Goal: Task Accomplishment & Management: Use online tool/utility

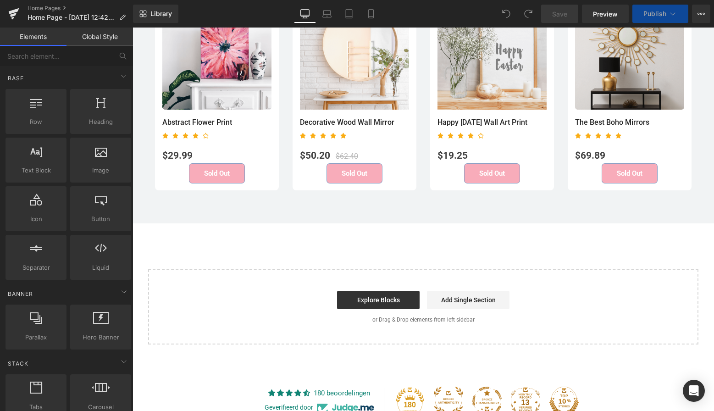
scroll to position [2444, 0]
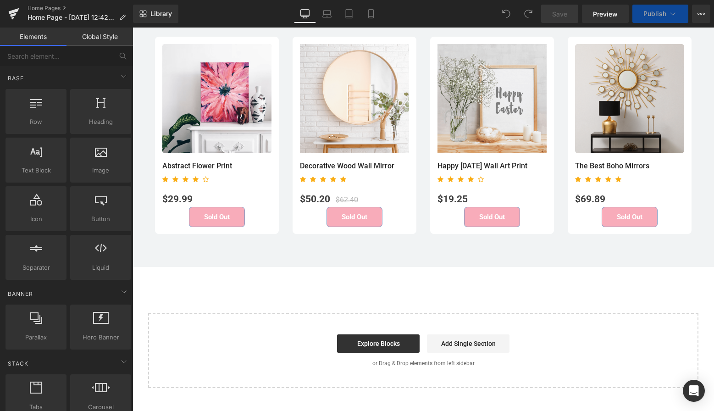
click at [377, 328] on div "Start building your page Explore Blocks Add Single Section or Drag & Drop eleme…" at bounding box center [423, 350] width 548 height 73
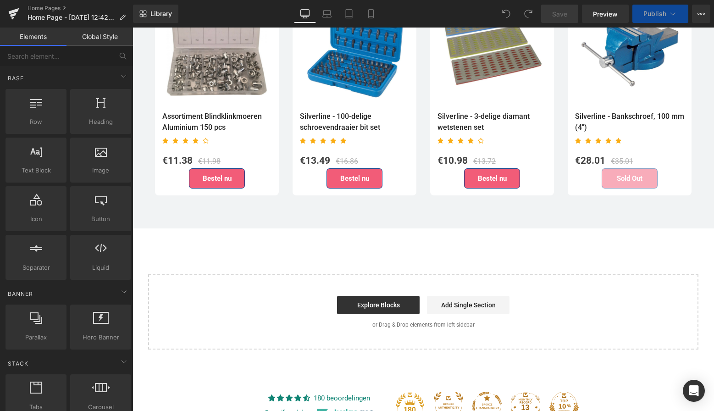
scroll to position [2507, 0]
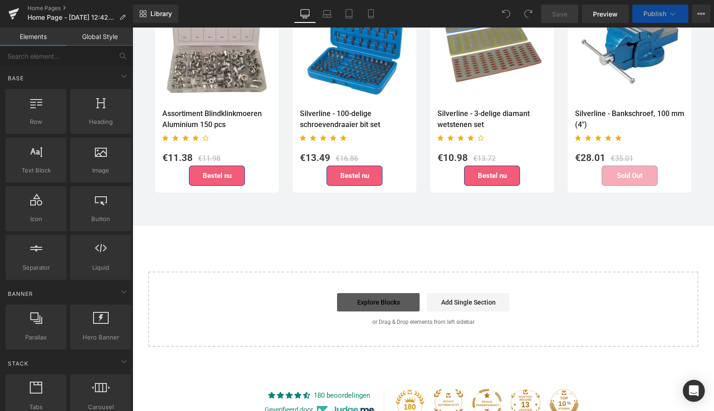
click at [380, 294] on link "Explore Blocks" at bounding box center [378, 302] width 83 height 18
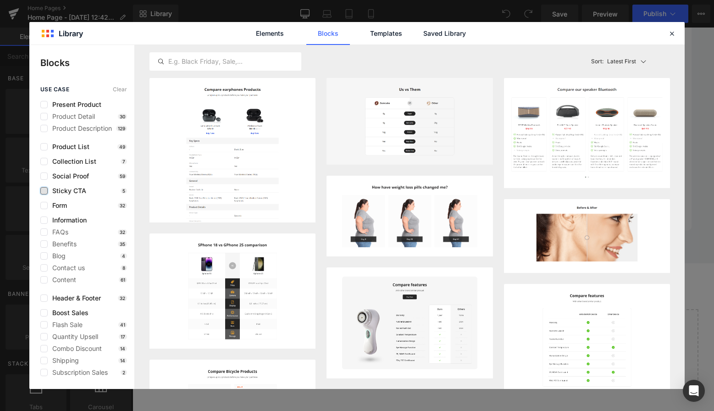
click at [42, 192] on label at bounding box center [43, 190] width 7 height 7
click at [44, 191] on input "checkbox" at bounding box center [44, 191] width 0 height 0
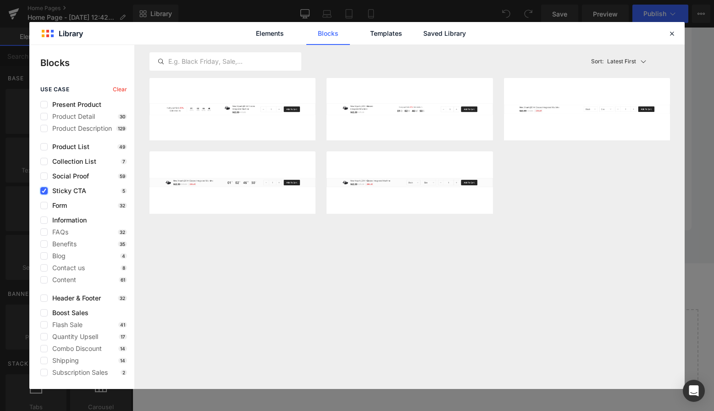
click at [42, 191] on icon at bounding box center [44, 191] width 5 height 0
click at [44, 191] on input "checkbox" at bounding box center [44, 191] width 0 height 0
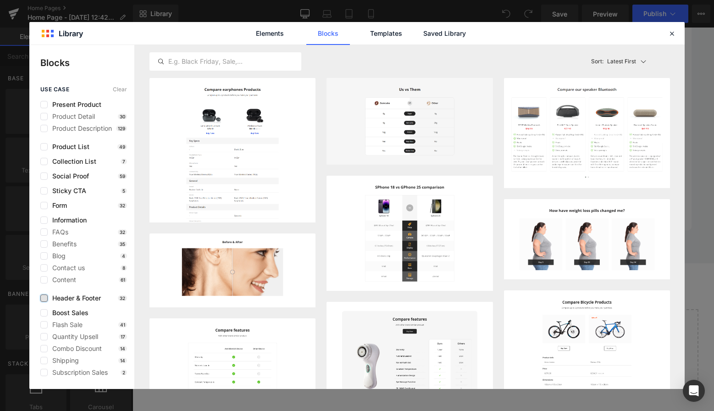
click at [45, 297] on label at bounding box center [43, 297] width 7 height 7
click at [44, 298] on input "checkbox" at bounding box center [44, 298] width 0 height 0
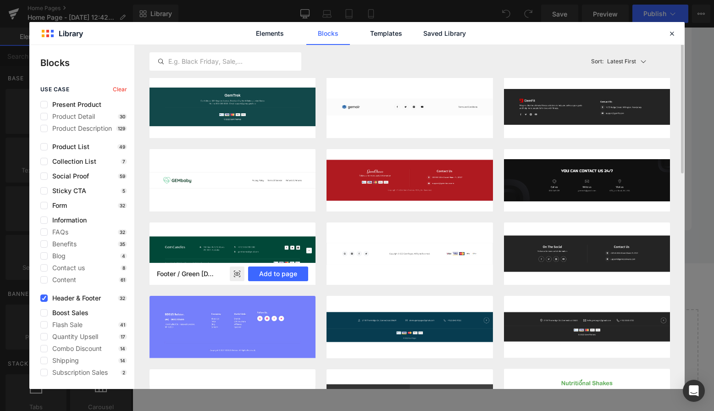
scroll to position [0, 0]
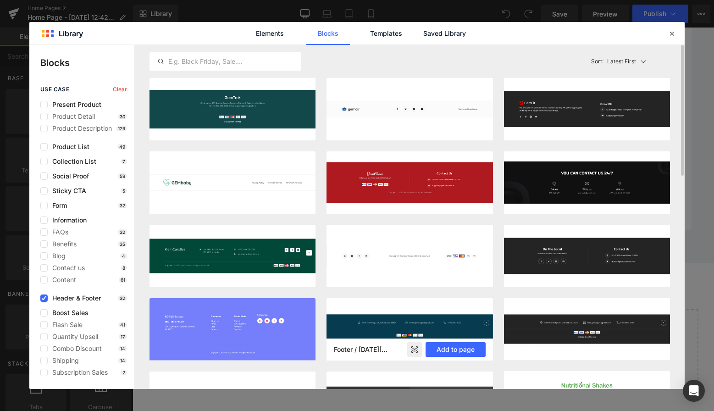
click at [374, 328] on img at bounding box center [409, 329] width 166 height 62
click at [451, 348] on button "Add to page" at bounding box center [456, 349] width 60 height 15
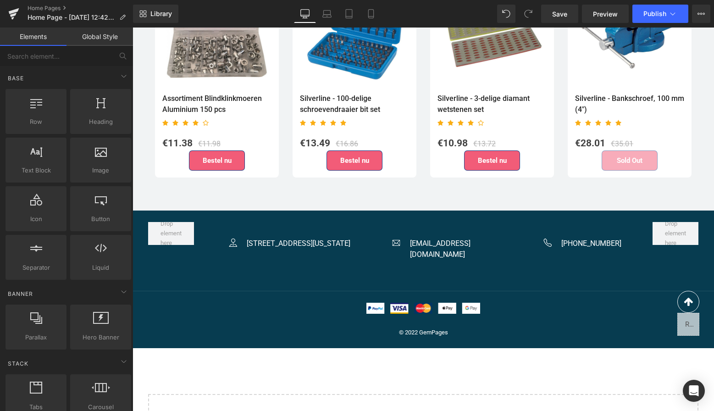
scroll to position [2559, 0]
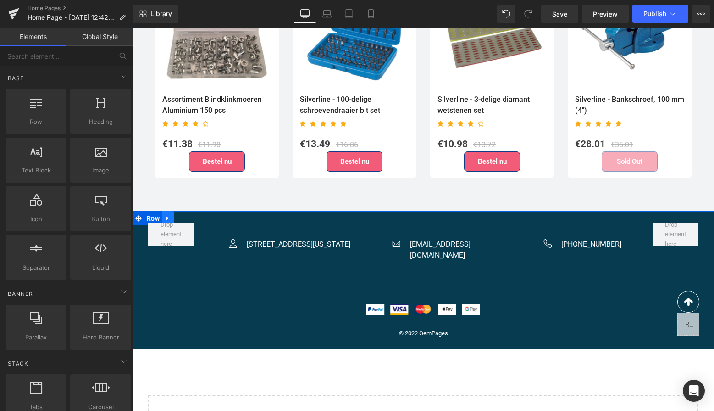
click at [166, 215] on icon at bounding box center [168, 218] width 6 height 7
click at [191, 215] on icon at bounding box center [191, 218] width 6 height 6
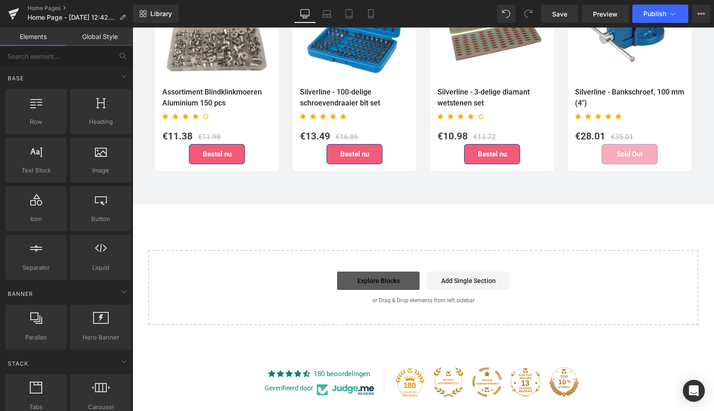
click at [385, 273] on link "Explore Blocks" at bounding box center [378, 280] width 83 height 18
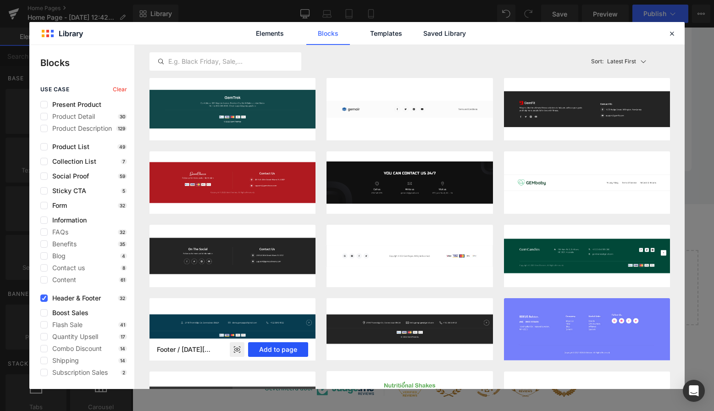
click at [283, 350] on button "Add to page" at bounding box center [278, 349] width 60 height 15
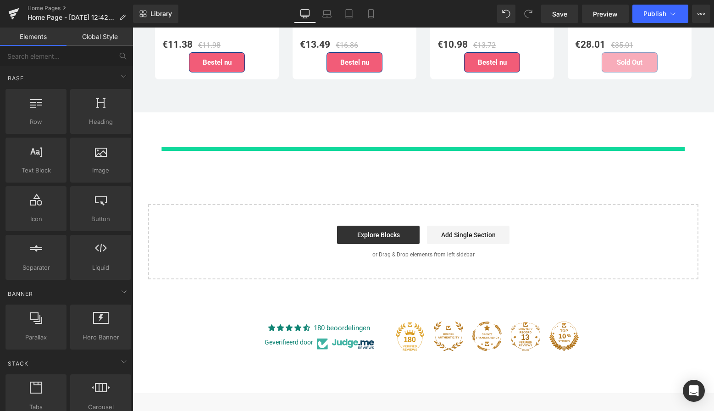
scroll to position [2682, 0]
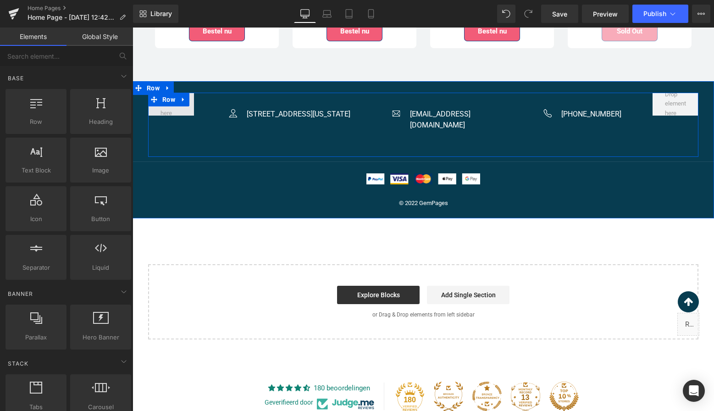
click at [181, 105] on span at bounding box center [171, 103] width 28 height 33
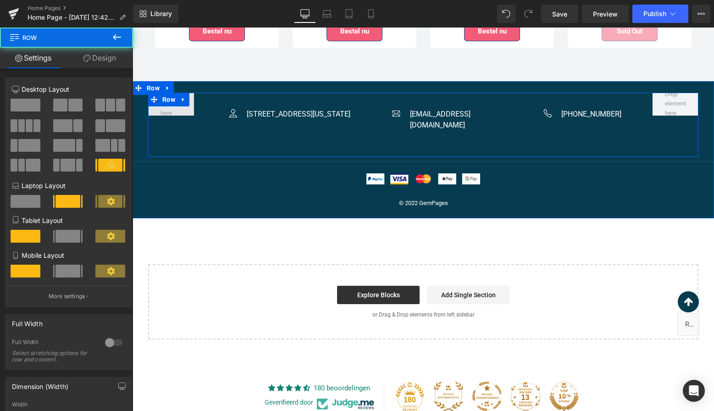
click at [183, 105] on span at bounding box center [171, 104] width 46 height 23
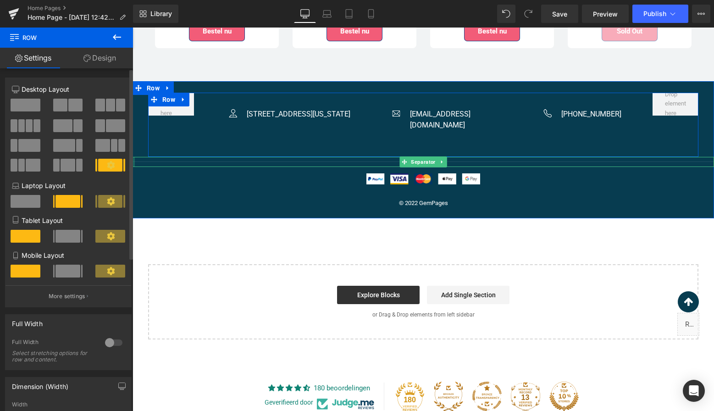
click at [35, 105] on span at bounding box center [26, 105] width 30 height 13
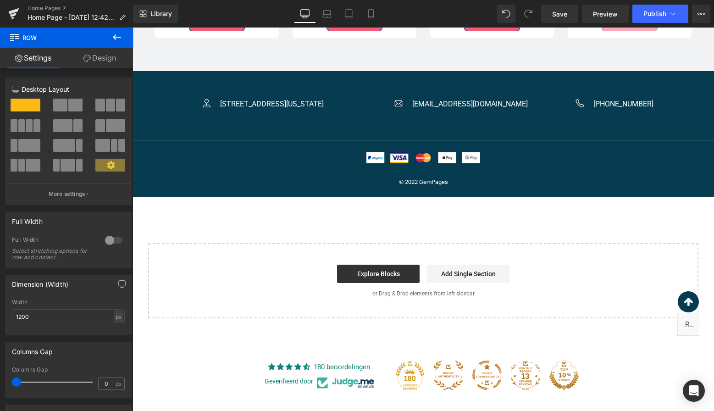
scroll to position [2686, 0]
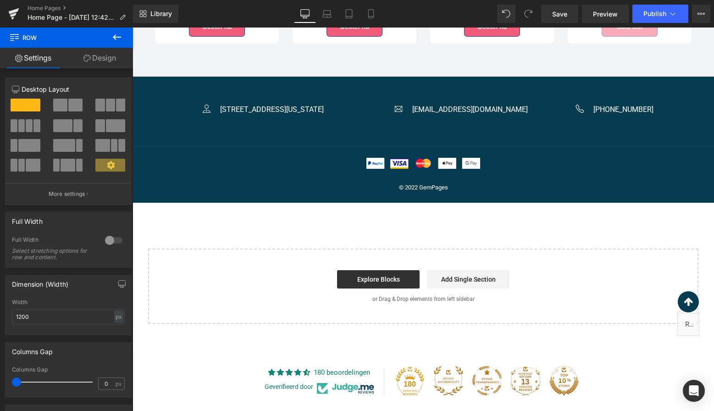
click at [202, 102] on div "Image" at bounding box center [210, 107] width 16 height 11
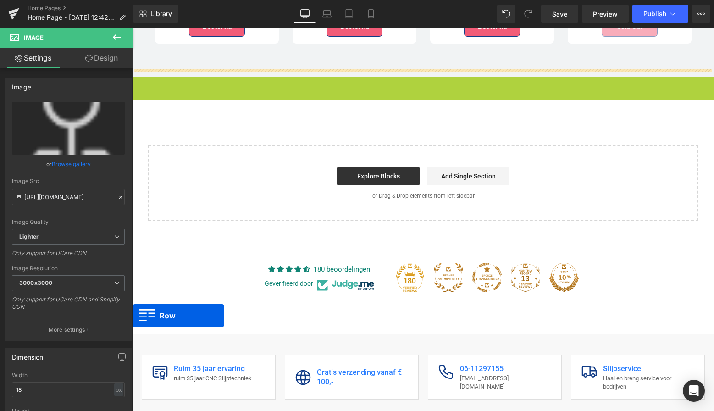
drag, startPoint x: 139, startPoint y: 77, endPoint x: 132, endPoint y: 317, distance: 240.8
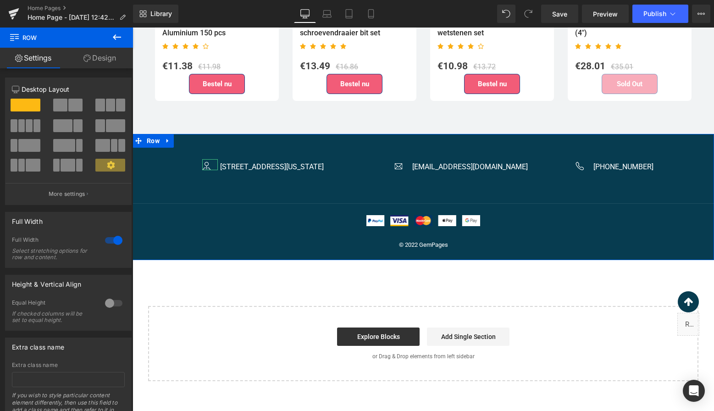
scroll to position [2628, 0]
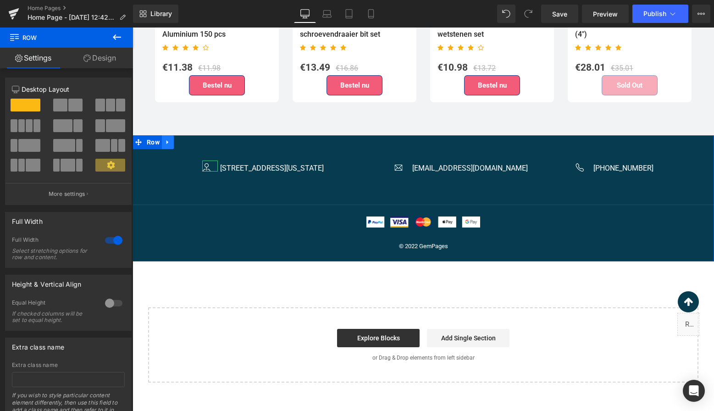
click at [169, 138] on icon at bounding box center [168, 141] width 6 height 7
click at [188, 139] on icon at bounding box center [191, 142] width 6 height 6
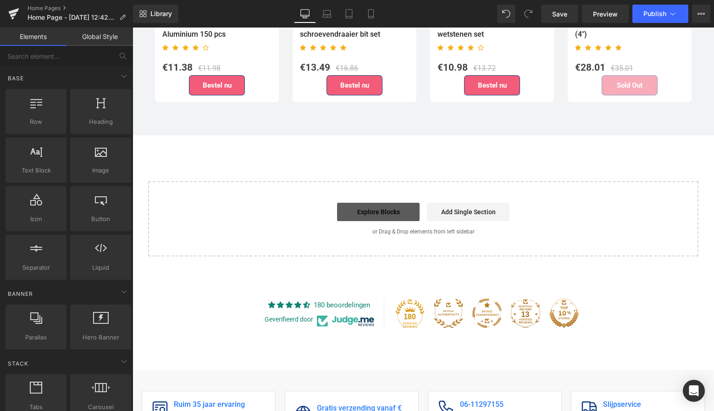
click at [377, 203] on link "Explore Blocks" at bounding box center [378, 212] width 83 height 18
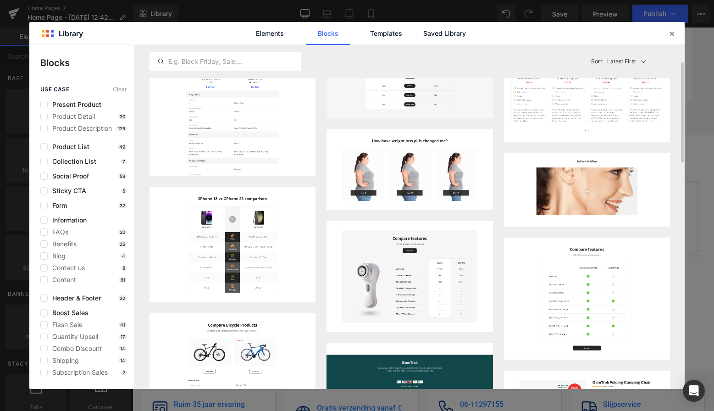
scroll to position [50, 0]
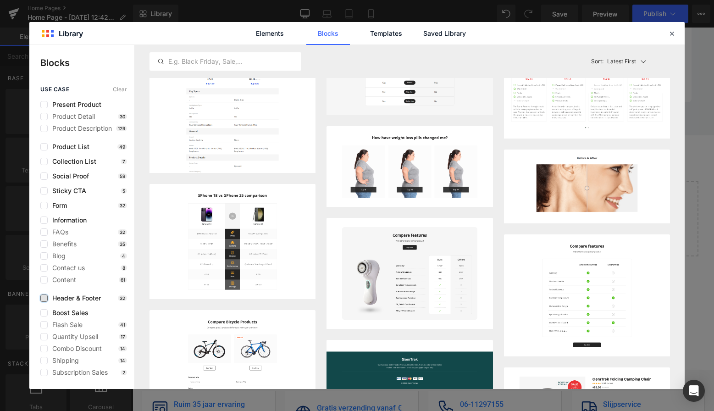
click at [44, 298] on label at bounding box center [43, 297] width 7 height 7
click at [44, 298] on input "checkbox" at bounding box center [44, 298] width 0 height 0
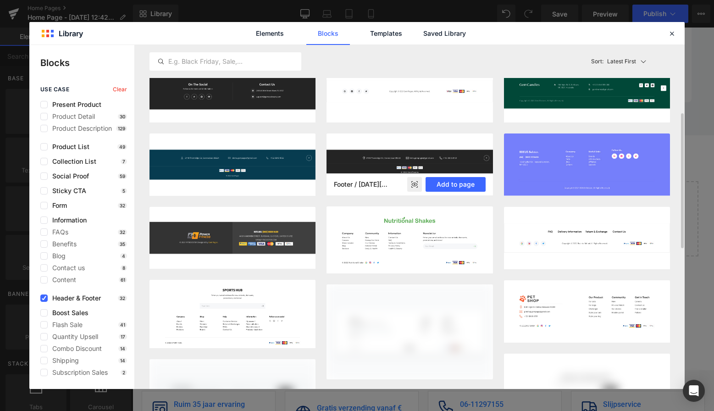
scroll to position [170, 0]
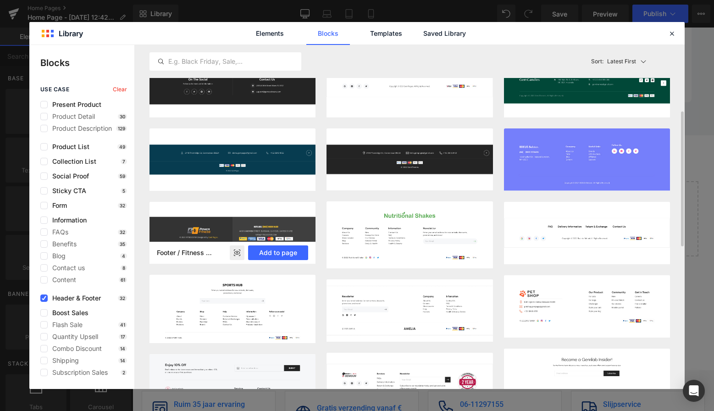
click at [299, 226] on img at bounding box center [232, 233] width 166 height 62
click at [282, 261] on div "Footer / Fitness Protein Drink Add to page" at bounding box center [232, 253] width 166 height 22
click at [282, 256] on button "Add to page" at bounding box center [278, 252] width 60 height 15
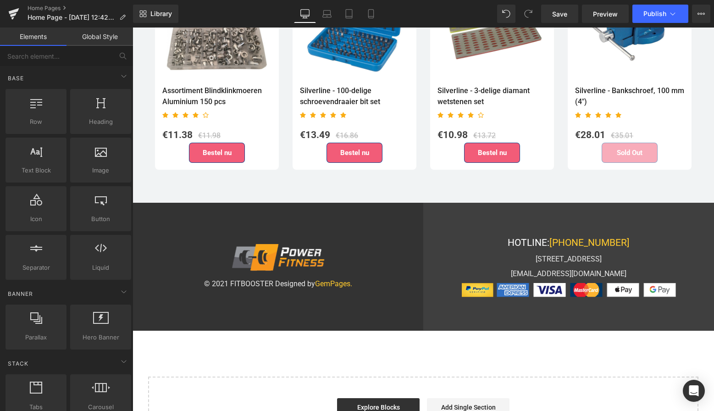
scroll to position [2560, 0]
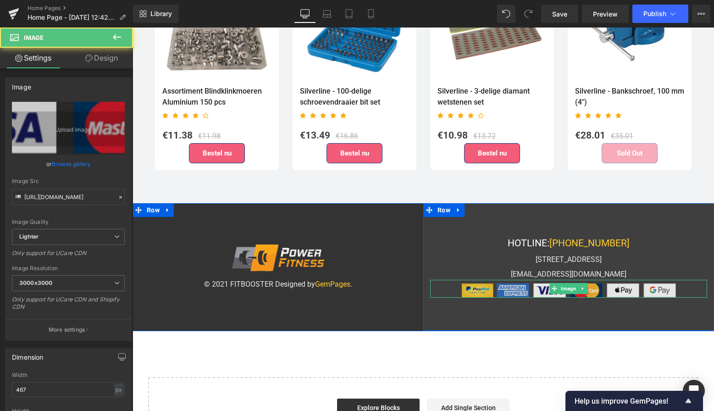
click at [536, 280] on img at bounding box center [569, 289] width 214 height 18
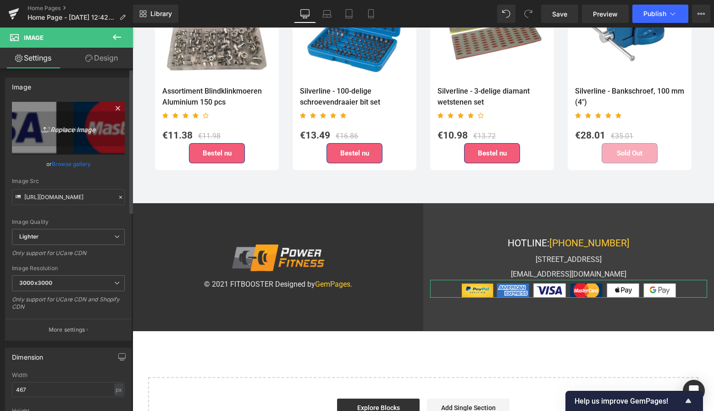
click at [75, 130] on icon "Replace Image" at bounding box center [68, 127] width 73 height 11
type input "C:\fakepath\Scherm­afbeelding [DATE] 20.49.35.png"
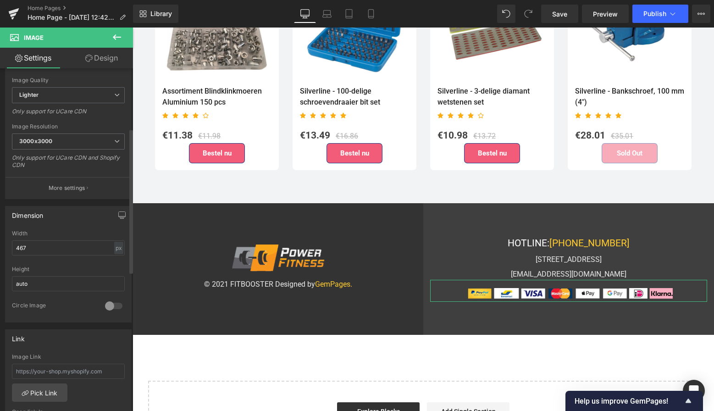
scroll to position [141, 0]
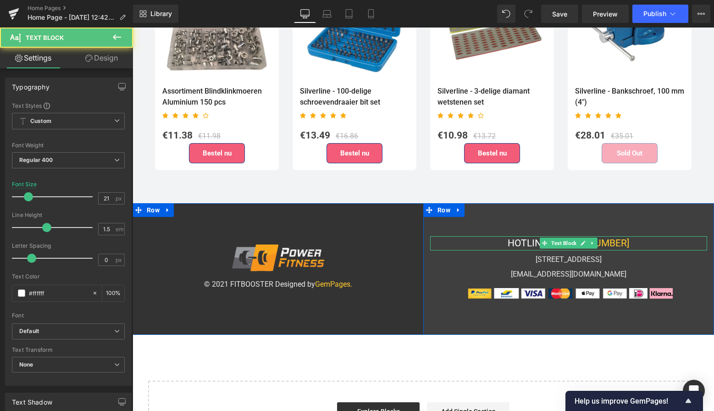
click at [625, 236] on div "HOTLINE: [PHONE_NUMBER]" at bounding box center [568, 243] width 277 height 15
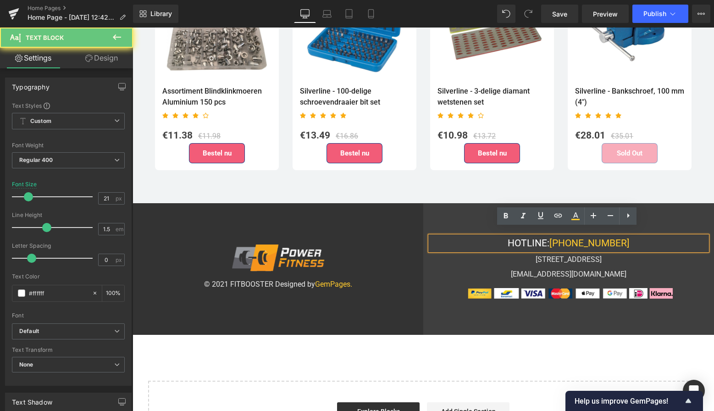
click at [625, 236] on div "HOTLINE: [PHONE_NUMBER]" at bounding box center [568, 243] width 277 height 15
click at [623, 238] on span "[PHONE_NUMBER]" at bounding box center [589, 243] width 80 height 11
click at [624, 238] on span "[PHONE_NUMBER]" at bounding box center [589, 243] width 80 height 11
click at [604, 238] on span "[PHONE_NUMBER]" at bounding box center [589, 243] width 80 height 11
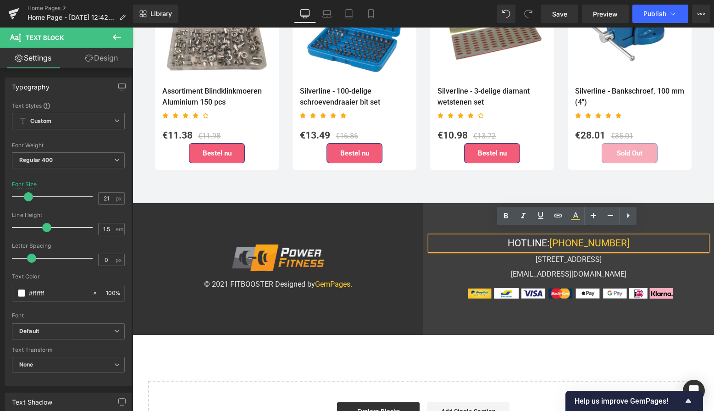
click at [623, 238] on span "[PHONE_NUMBER]" at bounding box center [589, 243] width 80 height 11
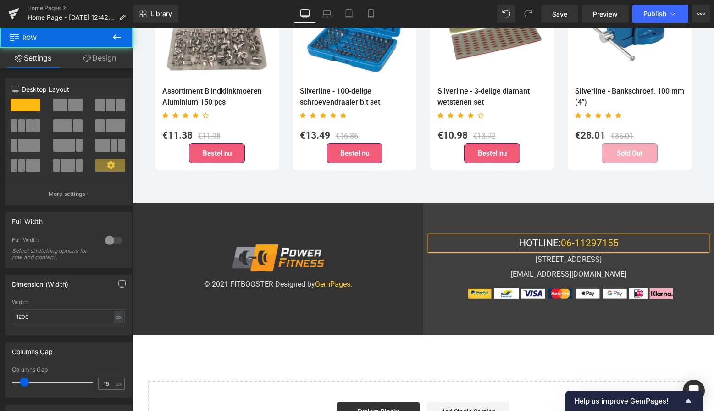
click at [549, 213] on div "HOTLINE: 06-11297155 Text Block [STREET_ADDRESS] Text Block [EMAIL_ADDRESS][DOM…" at bounding box center [568, 269] width 291 height 132
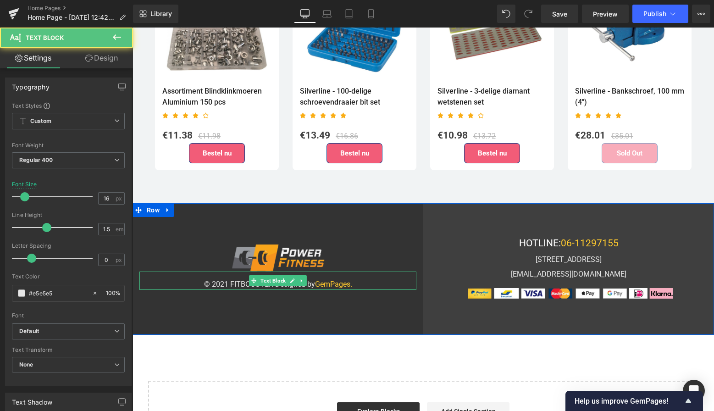
click at [223, 279] on div "© 2021 FITBOOSTER Designed by GemPages." at bounding box center [277, 280] width 277 height 18
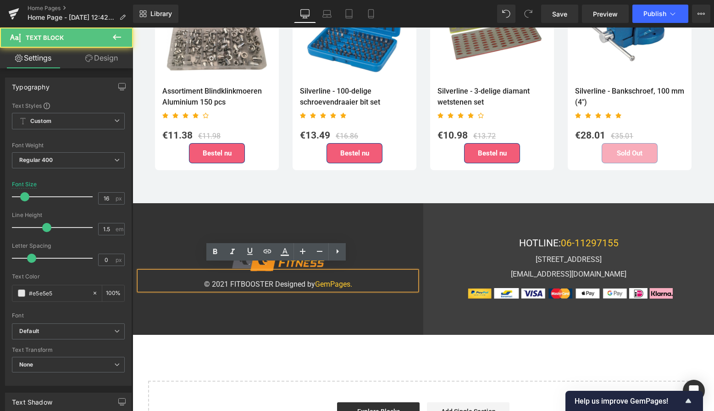
click at [224, 277] on div "© 2021 FITBOOSTER Designed by GemPages." at bounding box center [277, 280] width 277 height 18
click at [270, 276] on div "© 2025 FITBOOSTER Designed by GemPages." at bounding box center [277, 280] width 277 height 18
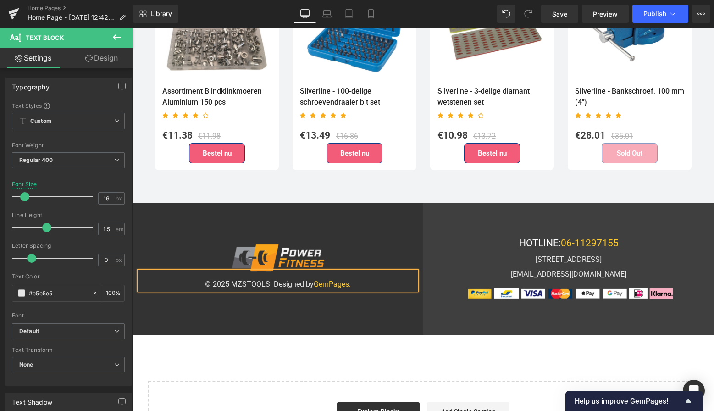
drag, startPoint x: 313, startPoint y: 276, endPoint x: 348, endPoint y: 277, distance: 35.8
click at [348, 280] on span "GemPages." at bounding box center [332, 284] width 37 height 9
drag, startPoint x: 271, startPoint y: 276, endPoint x: 351, endPoint y: 277, distance: 79.8
click at [351, 277] on div "© 2025 MZSTOOLS Designed by GemPages." at bounding box center [277, 280] width 277 height 18
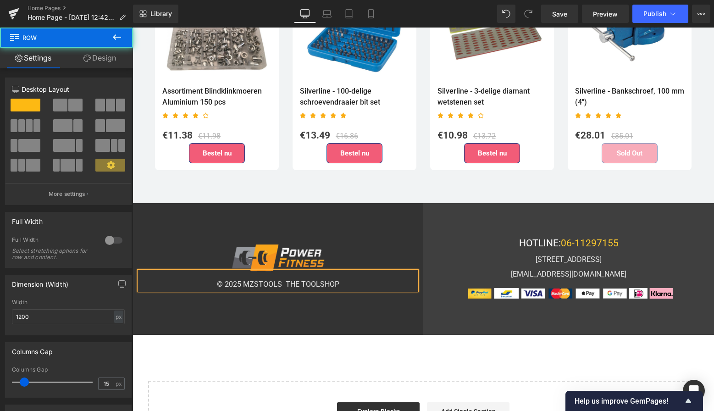
click at [373, 227] on div "Image © 2025 MZSTOOLS THE TOOLSHOP Text Block Row 90px" at bounding box center [278, 267] width 291 height 128
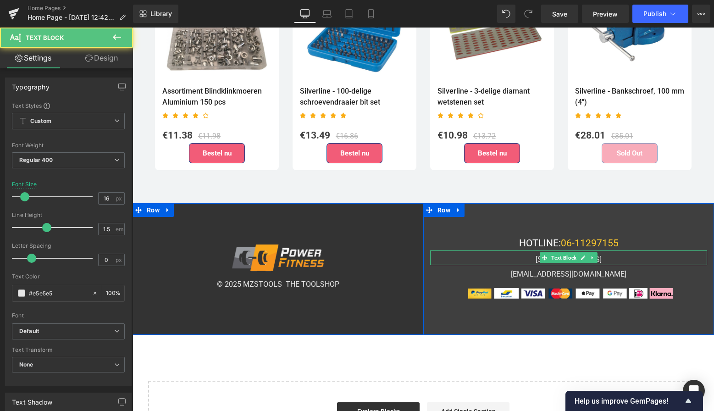
click at [671, 251] on div "[STREET_ADDRESS]" at bounding box center [568, 257] width 277 height 15
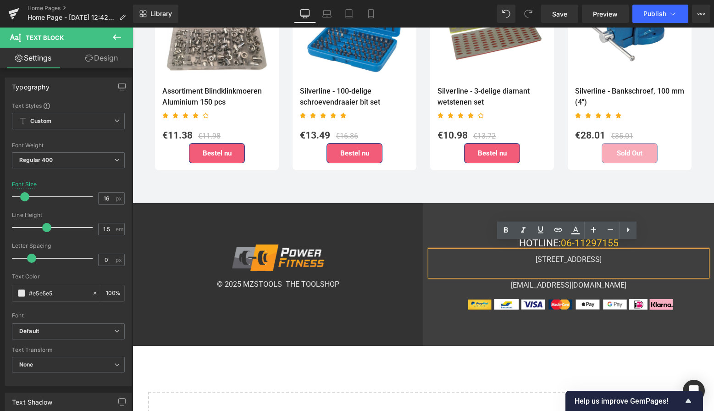
drag, startPoint x: 671, startPoint y: 251, endPoint x: 459, endPoint y: 247, distance: 212.3
click at [459, 250] on div "[STREET_ADDRESS]" at bounding box center [568, 263] width 277 height 26
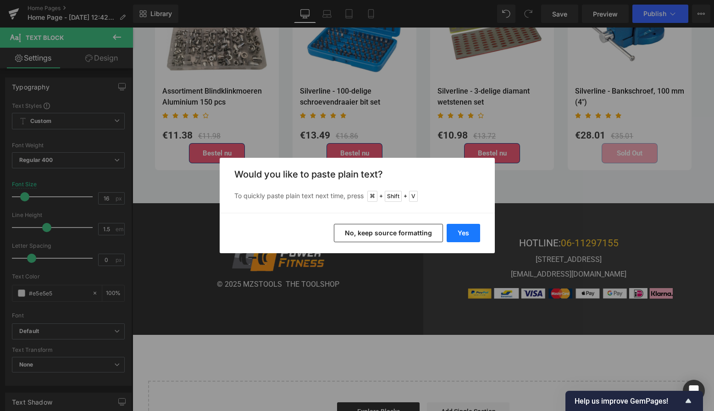
click at [467, 233] on button "Yes" at bounding box center [463, 233] width 33 height 18
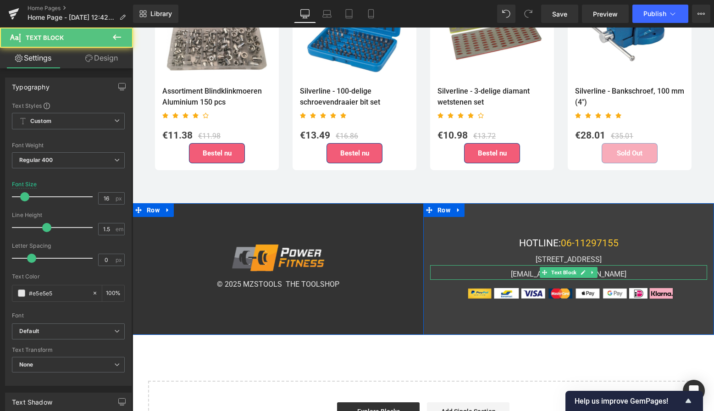
click at [612, 266] on div "[EMAIL_ADDRESS][DOMAIN_NAME]" at bounding box center [568, 272] width 277 height 15
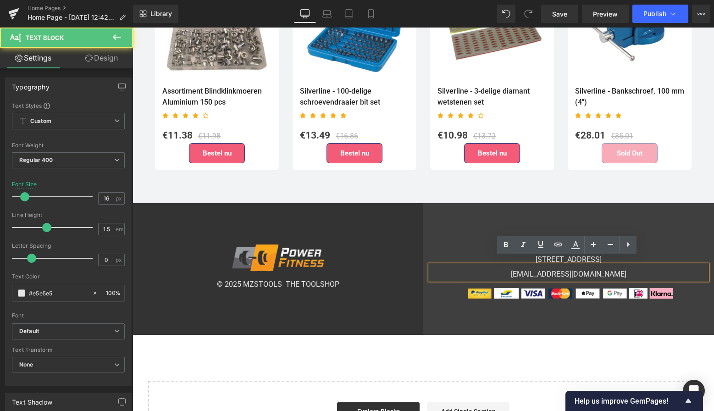
click at [610, 265] on div "[EMAIL_ADDRESS][DOMAIN_NAME]" at bounding box center [568, 272] width 277 height 15
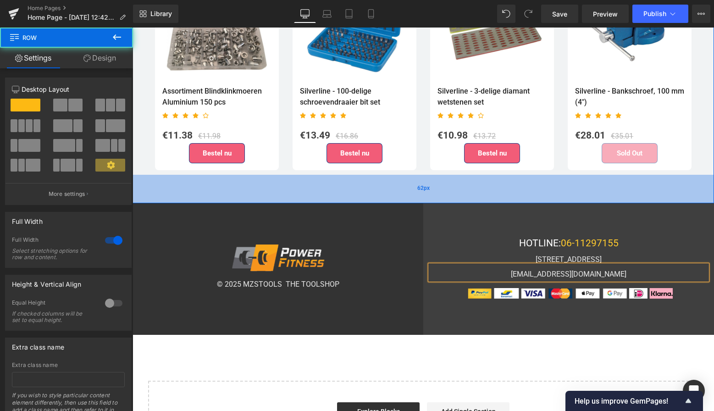
click at [690, 185] on div "62px" at bounding box center [423, 189] width 581 height 28
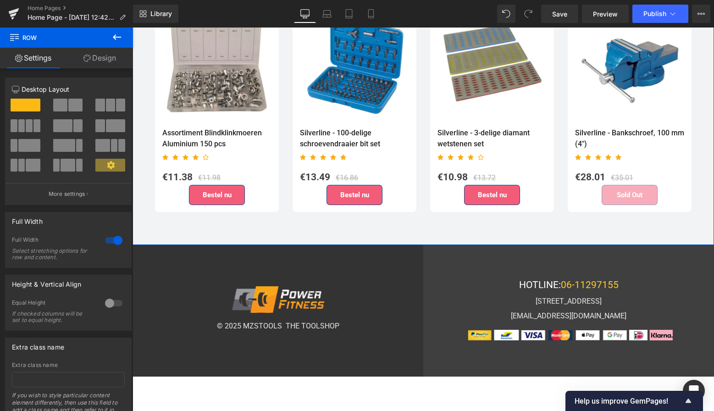
scroll to position [2516, 0]
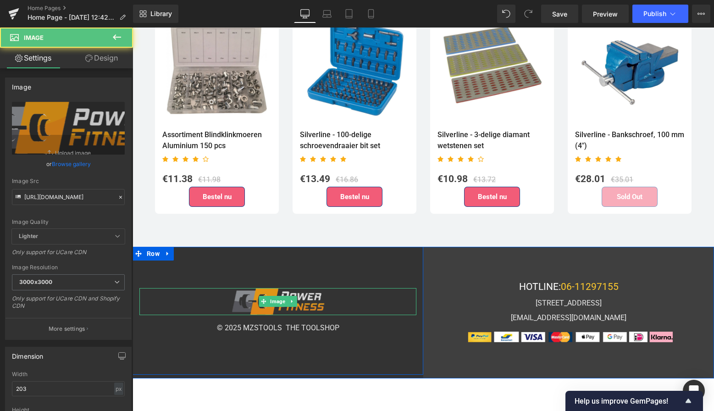
click at [315, 293] on img at bounding box center [278, 302] width 93 height 28
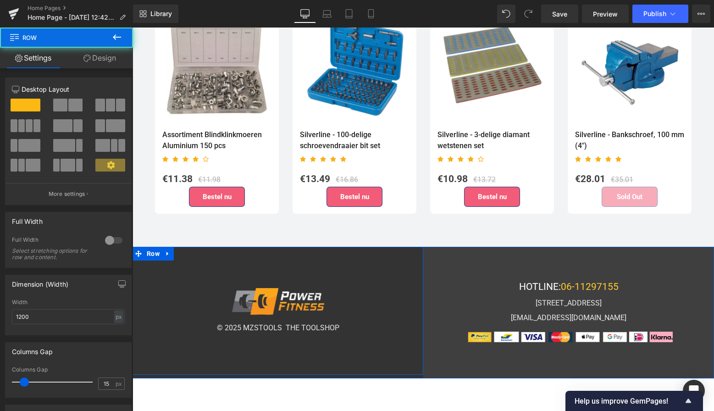
click at [296, 260] on div "Image © 2025 MZSTOOLS THE TOOLSHOP Text Block Row 90px" at bounding box center [278, 311] width 291 height 128
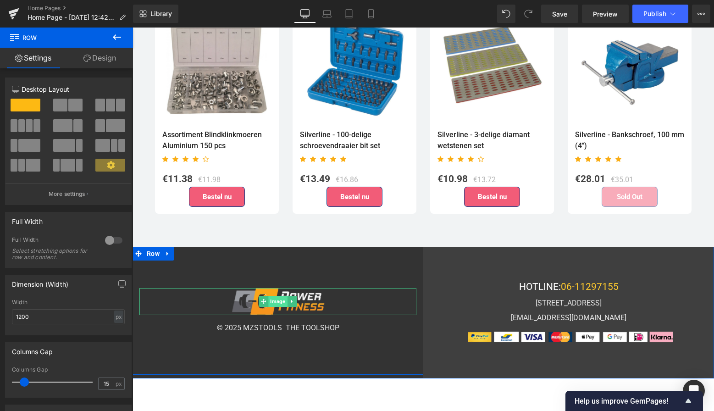
click at [281, 296] on span "Image" at bounding box center [277, 301] width 19 height 11
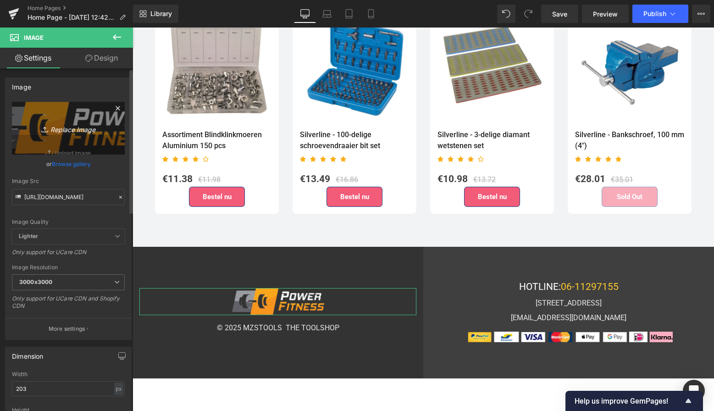
click at [75, 127] on icon "Replace Image" at bounding box center [68, 127] width 73 height 11
type input "C:\fakepath\Scherm­afbeelding [DATE] 20.55.08.png"
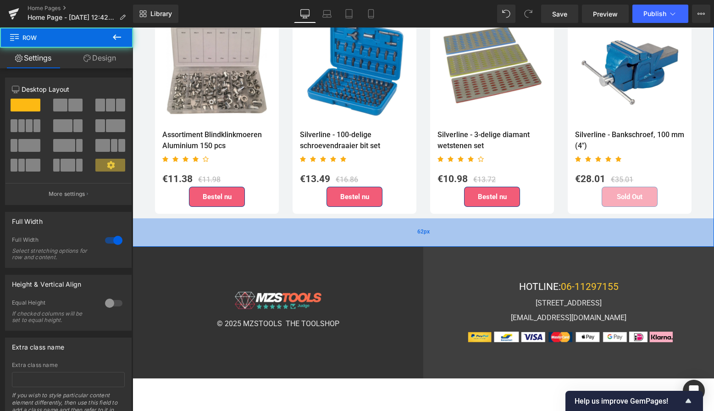
click at [150, 218] on div "62px" at bounding box center [423, 232] width 581 height 28
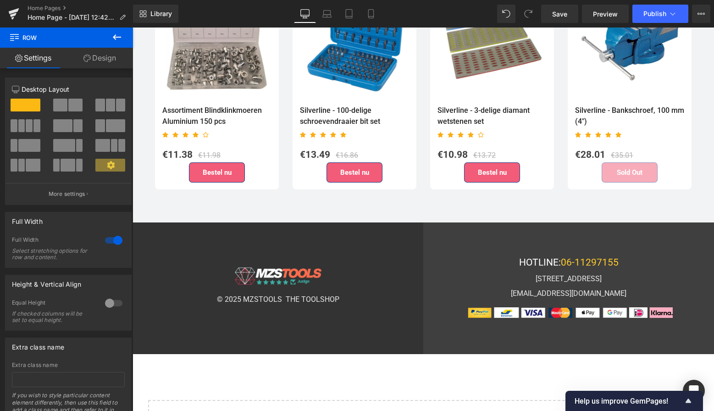
scroll to position [2536, 0]
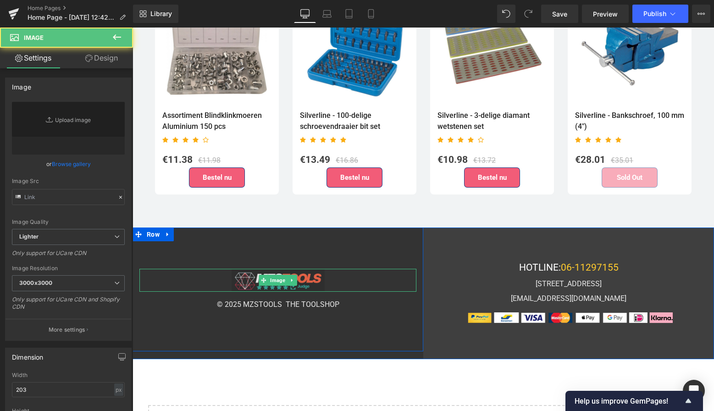
click at [299, 270] on img at bounding box center [278, 280] width 93 height 23
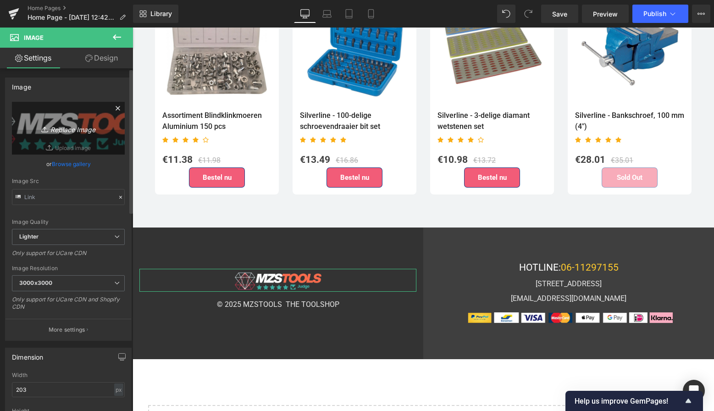
click at [71, 130] on icon "Replace Image" at bounding box center [68, 127] width 73 height 11
type input "C:\fakepath\Scherm­afbeelding [DATE] 20.56.00.png"
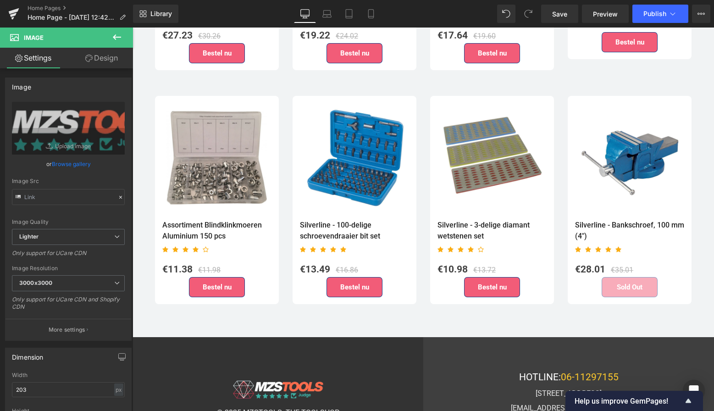
scroll to position [2420, 0]
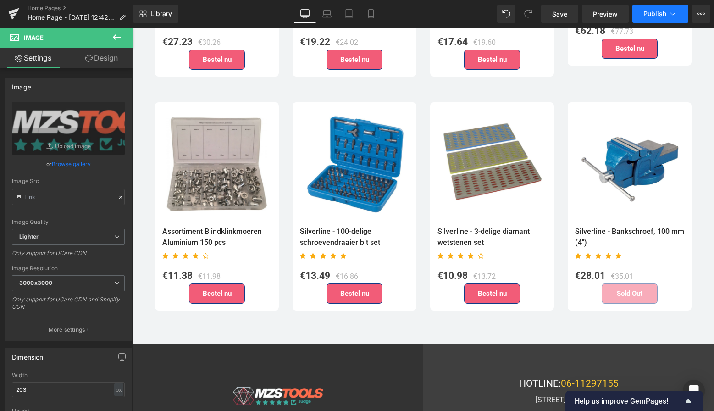
click at [664, 13] on span "Publish" at bounding box center [654, 13] width 23 height 7
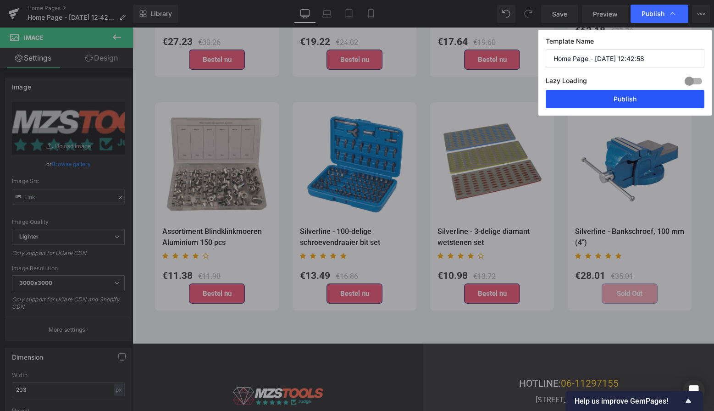
click at [634, 100] on button "Publish" at bounding box center [625, 99] width 159 height 18
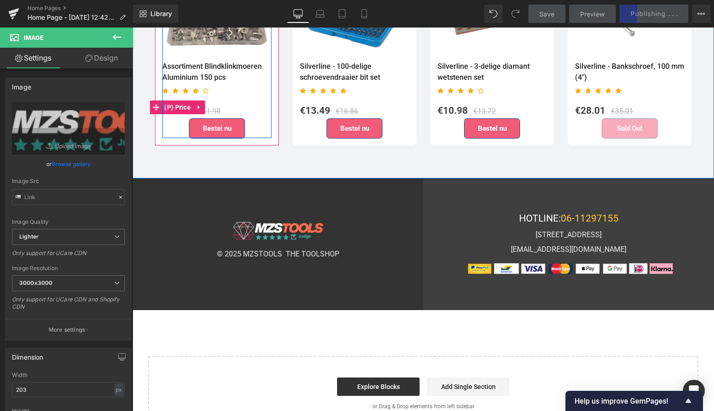
scroll to position [2607, 0]
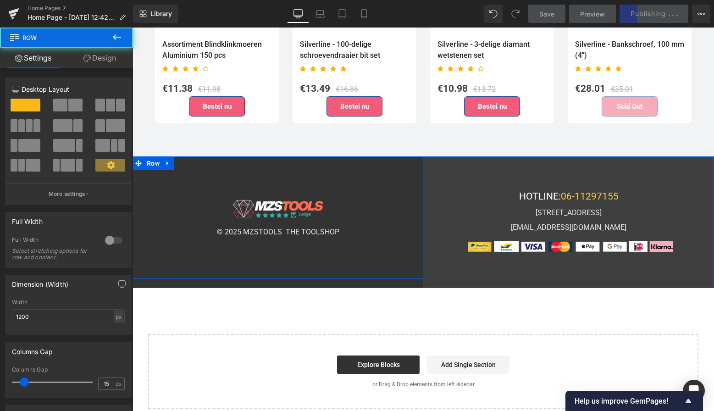
click at [377, 181] on div "Image © 2025 MZSTOOLS THE TOOLSHOP Text Block Row 90px" at bounding box center [278, 217] width 291 height 122
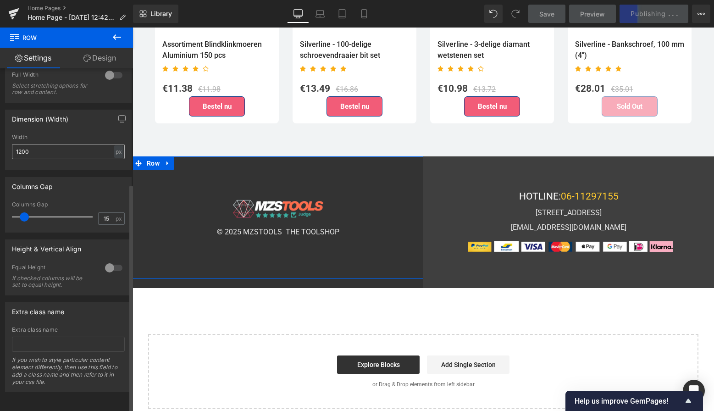
scroll to position [172, 0]
click at [106, 264] on div at bounding box center [114, 267] width 22 height 15
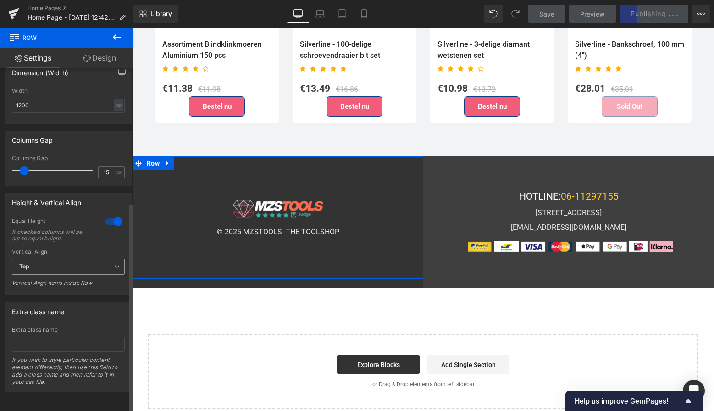
scroll to position [218, 0]
click at [113, 215] on div at bounding box center [114, 221] width 22 height 15
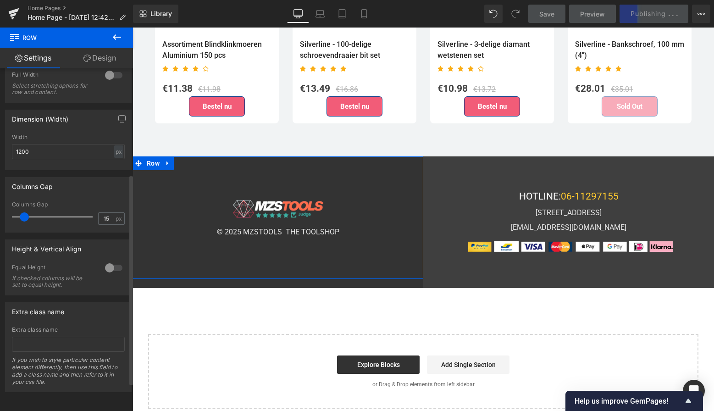
scroll to position [172, 0]
drag, startPoint x: 25, startPoint y: 211, endPoint x: 40, endPoint y: 211, distance: 15.1
click at [40, 212] on span at bounding box center [39, 216] width 9 height 9
drag, startPoint x: 40, startPoint y: 211, endPoint x: 62, endPoint y: 212, distance: 22.5
click at [62, 212] on span at bounding box center [58, 216] width 9 height 9
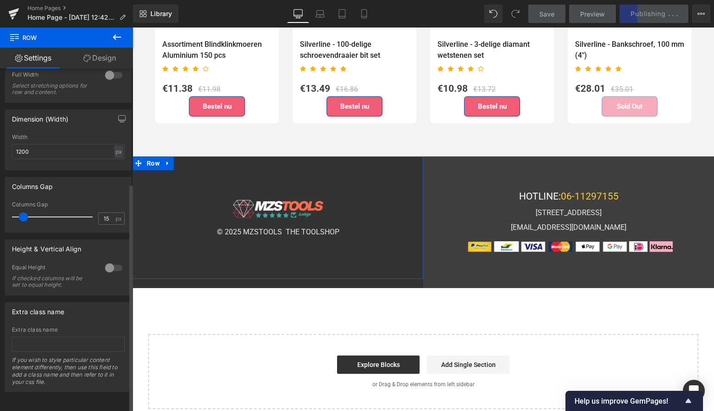
drag, startPoint x: 62, startPoint y: 212, endPoint x: 24, endPoint y: 210, distance: 38.1
click at [24, 212] on span at bounding box center [23, 216] width 9 height 9
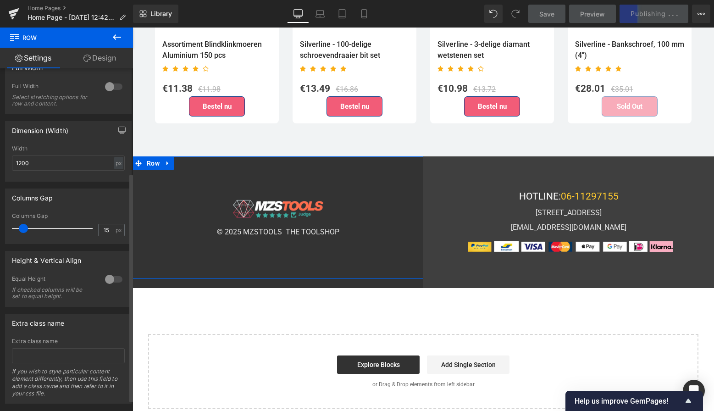
scroll to position [143, 0]
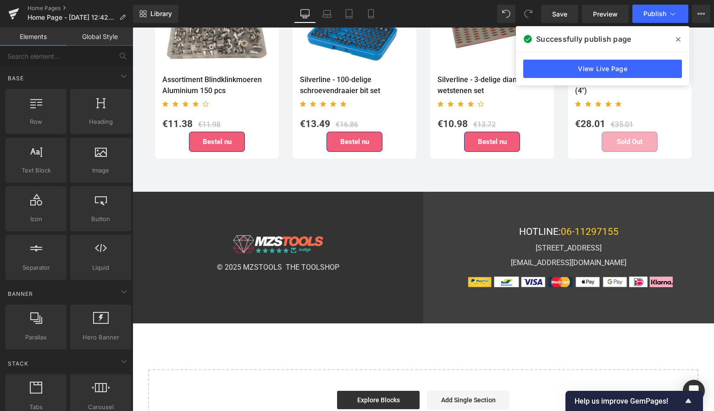
scroll to position [2560, 0]
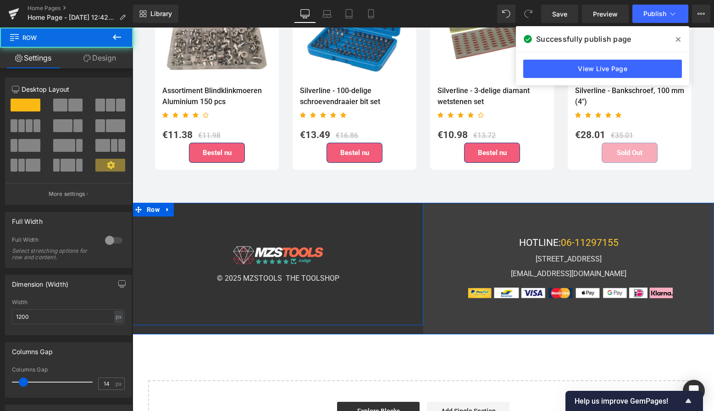
click at [360, 208] on div "Image © 2025 MZSTOOLS THE TOOLSHOP Text Block Row 90px" at bounding box center [278, 264] width 291 height 122
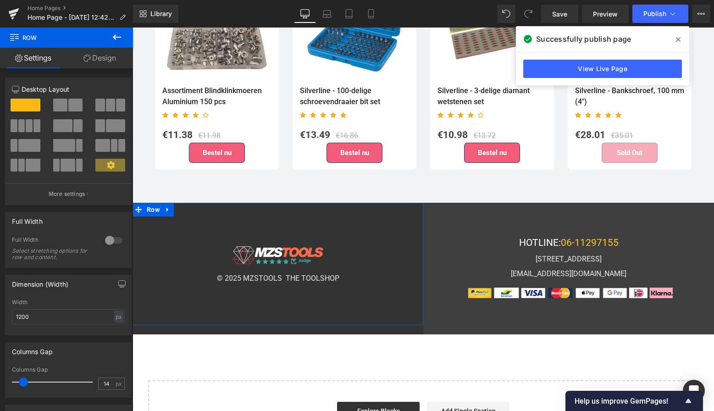
click at [105, 59] on link "Design" at bounding box center [99, 58] width 66 height 21
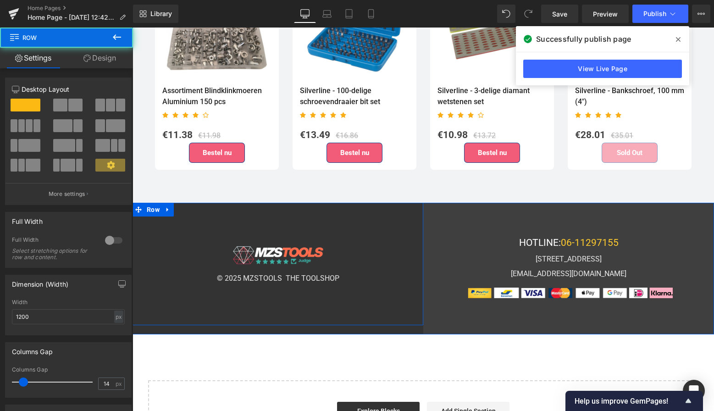
click at [200, 223] on div "Image © 2025 MZSTOOLS THE TOOLSHOP Text Block Row 90px" at bounding box center [278, 264] width 291 height 122
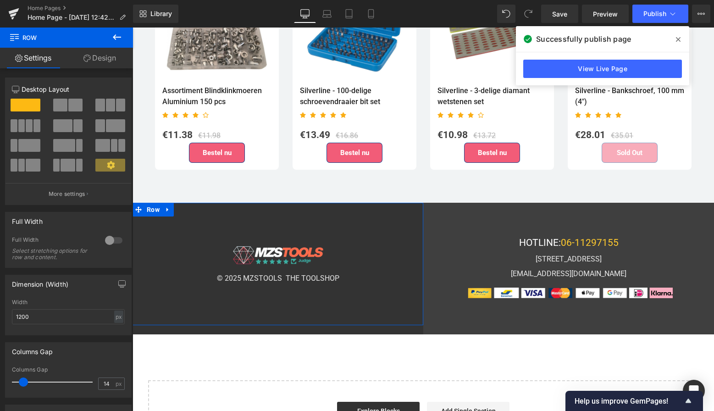
click at [97, 58] on link "Design" at bounding box center [99, 58] width 66 height 21
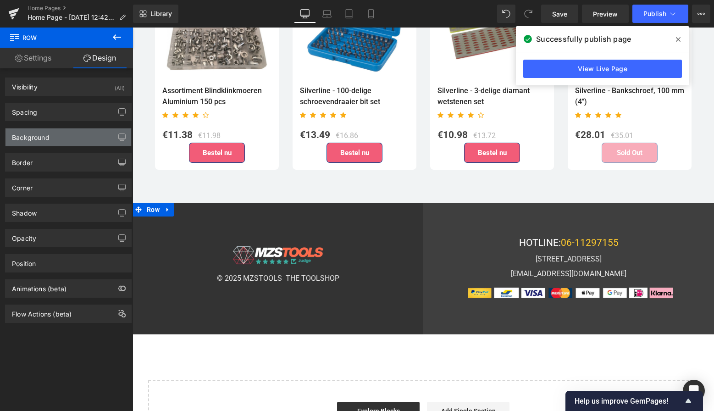
click at [74, 140] on div "Background" at bounding box center [69, 136] width 126 height 17
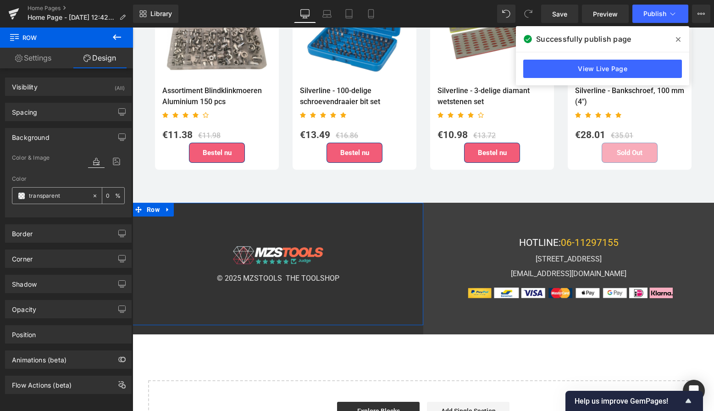
click at [21, 196] on span at bounding box center [21, 195] width 7 height 7
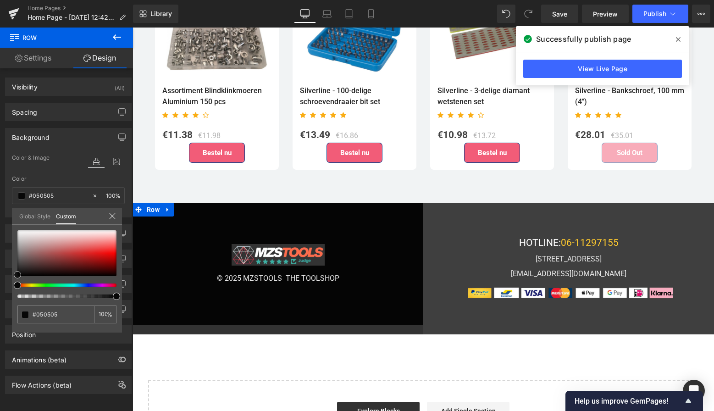
click at [16, 273] on span at bounding box center [17, 274] width 7 height 7
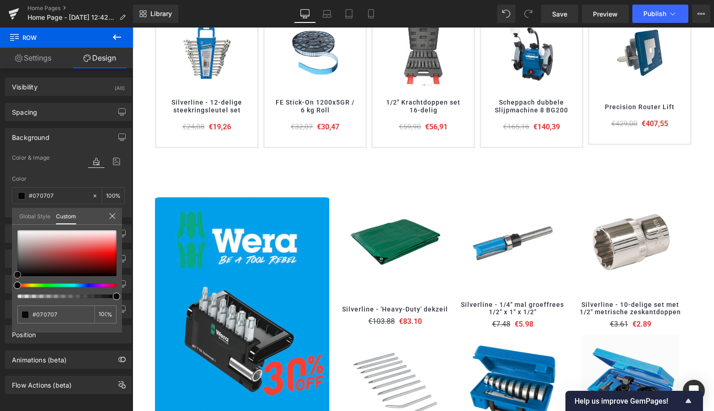
scroll to position [386, 0]
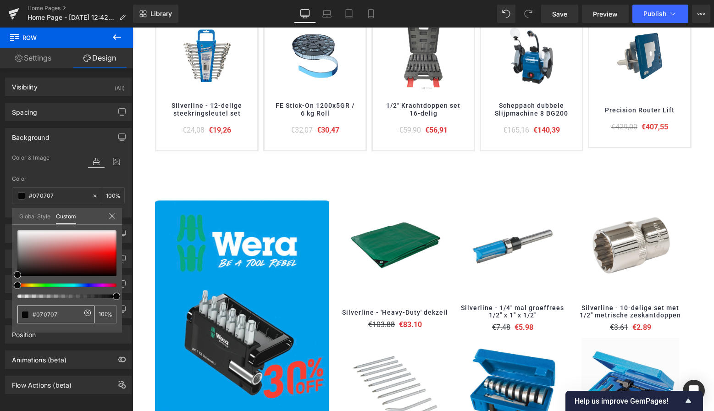
drag, startPoint x: 61, startPoint y: 315, endPoint x: 30, endPoint y: 313, distance: 31.7
click at [30, 313] on div "transparent" at bounding box center [55, 314] width 77 height 18
paste input "1800AC"
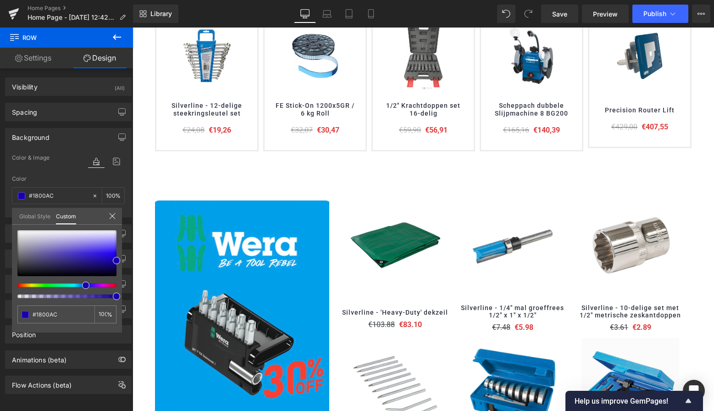
type input "#1800AC"
click at [84, 328] on div "#1800AC 0 %" at bounding box center [67, 281] width 110 height 102
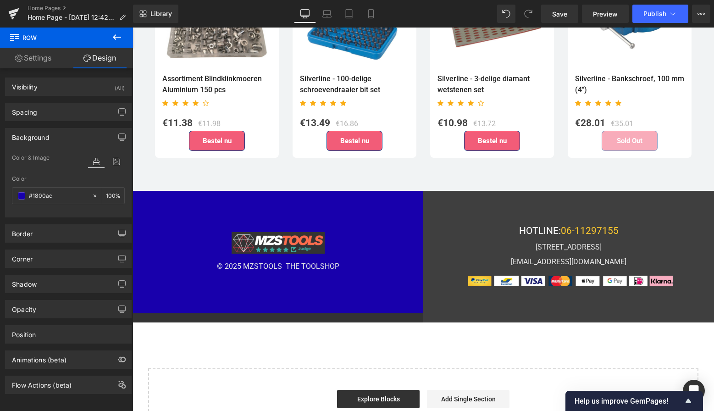
scroll to position [2569, 0]
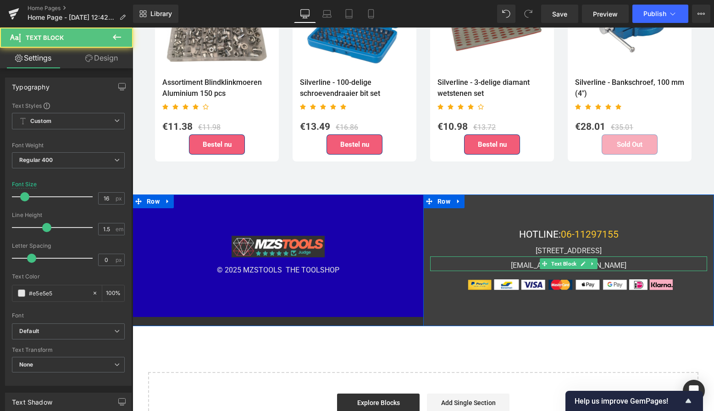
click at [448, 256] on div "[EMAIL_ADDRESS][DOMAIN_NAME]" at bounding box center [568, 263] width 277 height 15
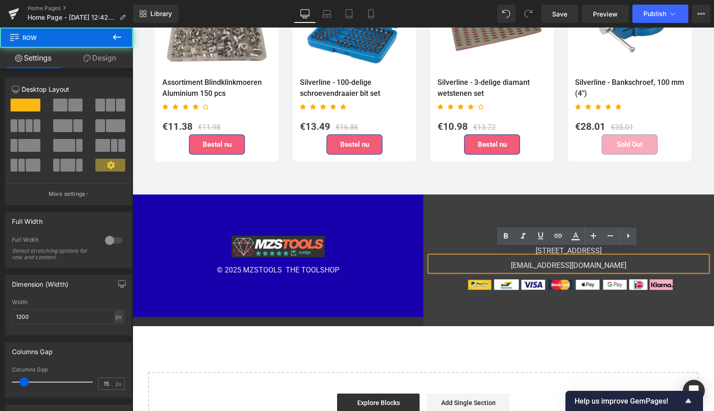
click at [451, 210] on div "HOTLINE: 06-11297155 Text Block Satellietbaan 1023-03, 2181MG Hillegom Text Blo…" at bounding box center [568, 260] width 291 height 132
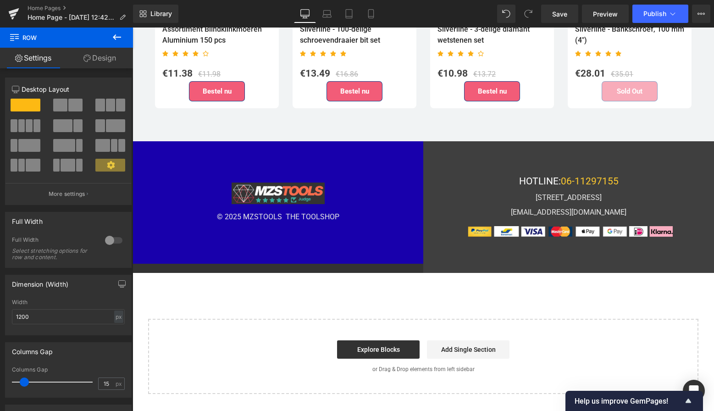
scroll to position [2612, 0]
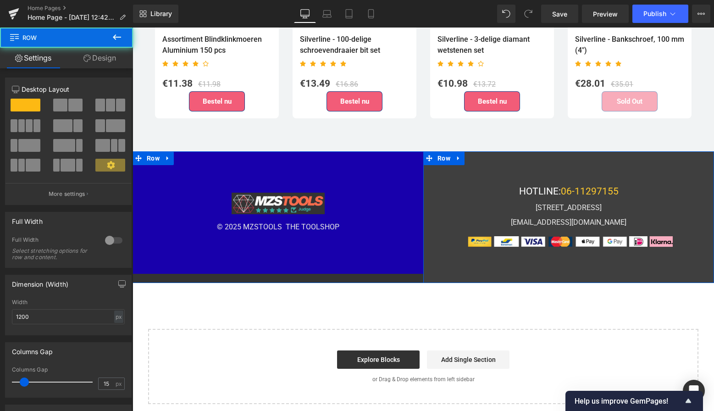
click at [467, 170] on div "HOTLINE: 06-11297155 Text Block Satellietbaan 1023-03, 2181MG Hillegom Text Blo…" at bounding box center [568, 217] width 291 height 132
click at [452, 168] on div "HOTLINE: 06-11297155 Text Block Satellietbaan 1023-03, 2181MG Hillegom Text Blo…" at bounding box center [568, 217] width 291 height 132
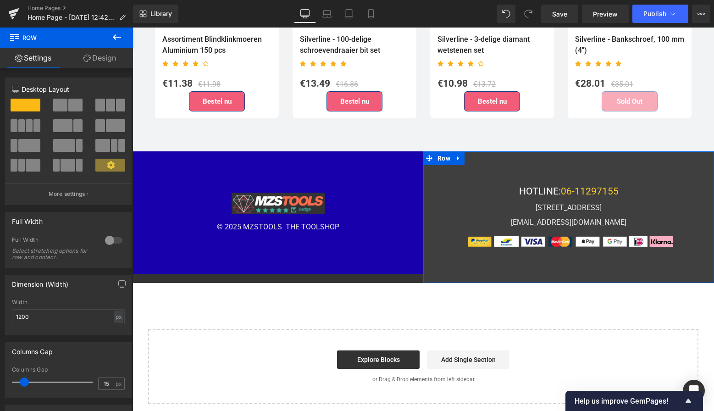
click at [103, 55] on link "Design" at bounding box center [99, 58] width 66 height 21
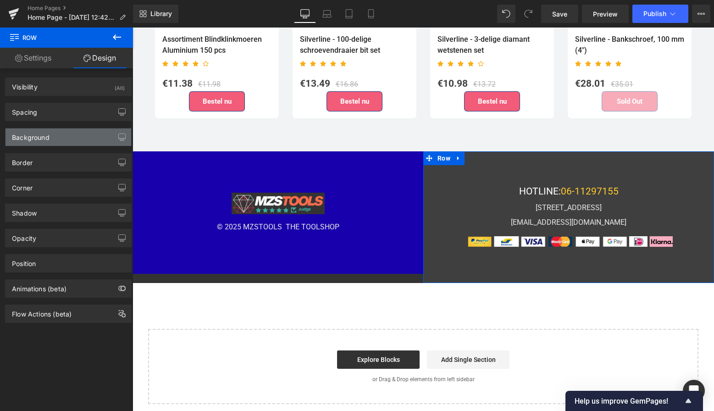
click at [87, 135] on div "Background" at bounding box center [69, 136] width 126 height 17
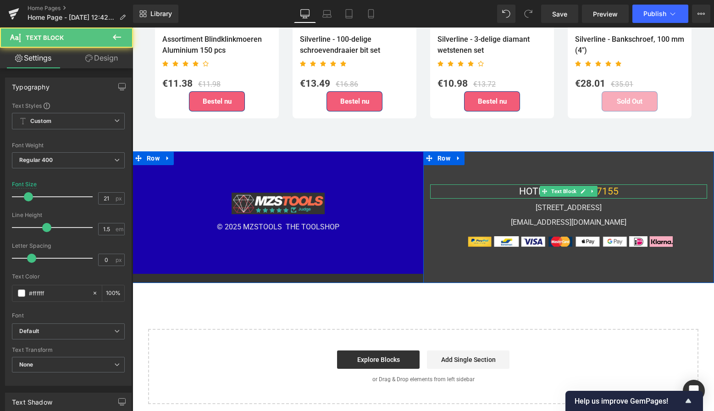
click at [446, 184] on div "HOTLINE: 06-11297155" at bounding box center [568, 191] width 277 height 15
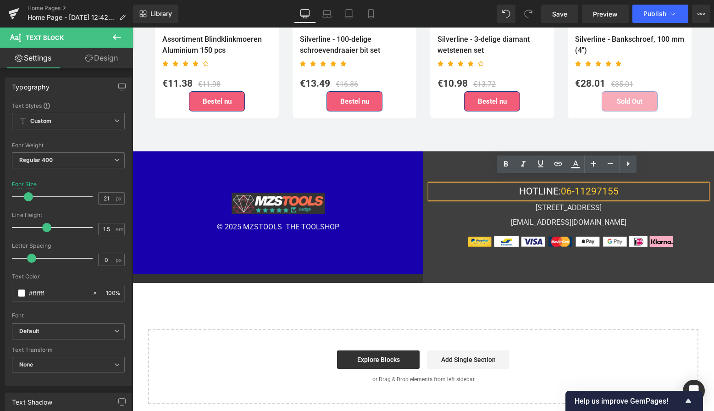
click at [458, 162] on div "HOTLINE: 06-11297155 Text Block Satellietbaan 1023-03, 2181MG Hillegom Text Blo…" at bounding box center [568, 217] width 291 height 132
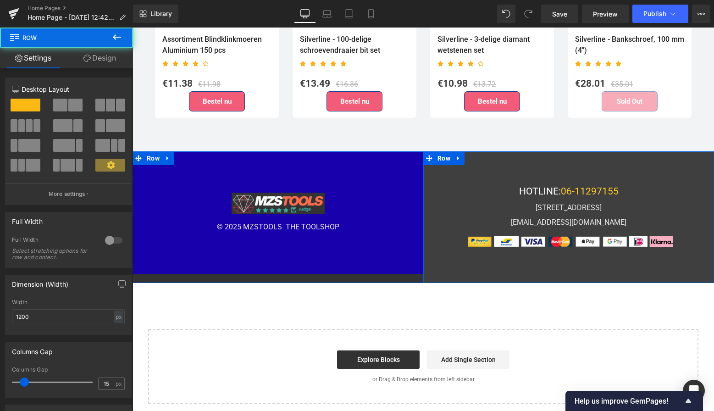
click at [458, 163] on div "HOTLINE: 06-11297155 Text Block Satellietbaan 1023-03, 2181MG Hillegom Text Blo…" at bounding box center [568, 217] width 291 height 132
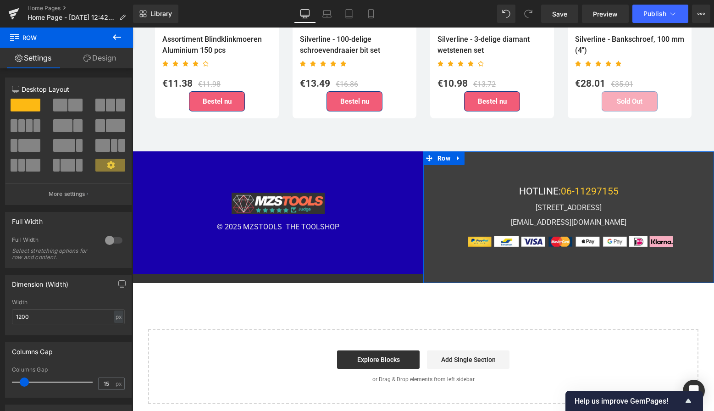
click at [105, 58] on link "Design" at bounding box center [99, 58] width 66 height 21
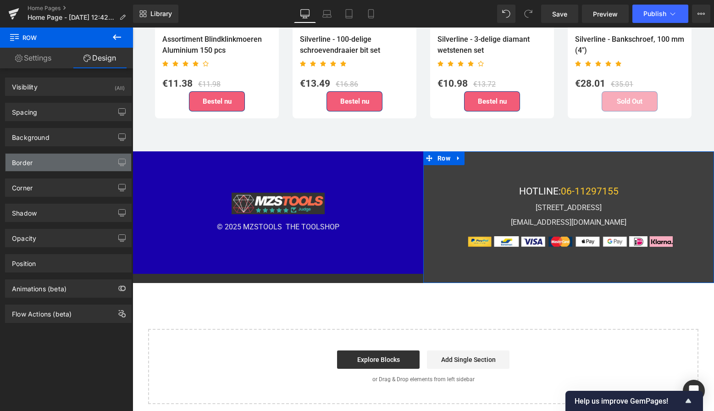
click at [94, 163] on div "Border" at bounding box center [69, 162] width 126 height 17
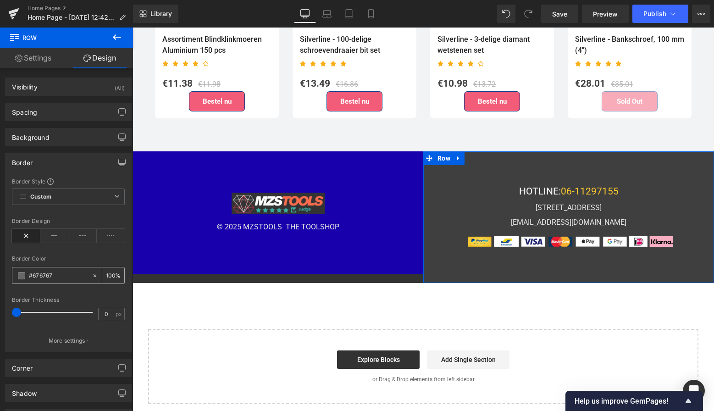
paste input "019EE9"
type input "#019EE9"
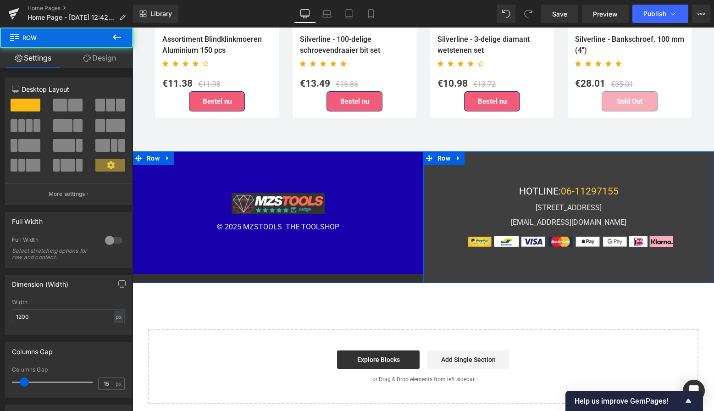
click at [462, 174] on div "HOTLINE: 06-11297155 Text Block Satellietbaan 1023-03, 2181MG Hillegom Text Blo…" at bounding box center [568, 217] width 291 height 132
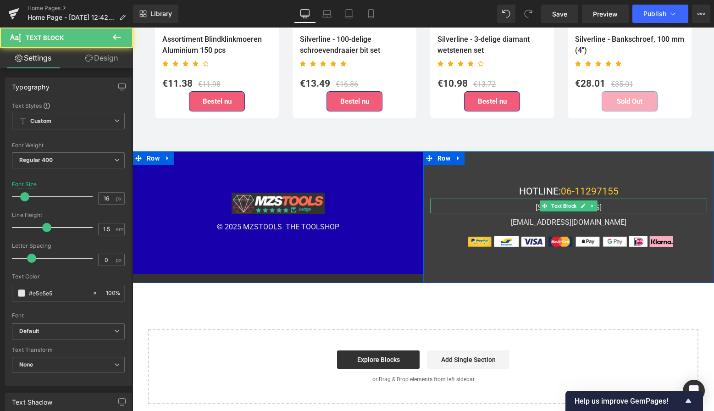
click at [441, 199] on div "[STREET_ADDRESS]" at bounding box center [568, 206] width 277 height 15
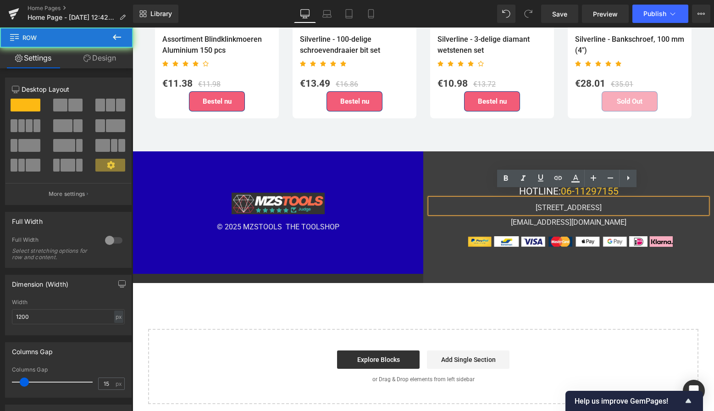
click at [436, 245] on div "HOTLINE: 06-11297155 Text Block Satellietbaan 1023-03, 2181MG Hillegom Text Blo…" at bounding box center [568, 217] width 291 height 132
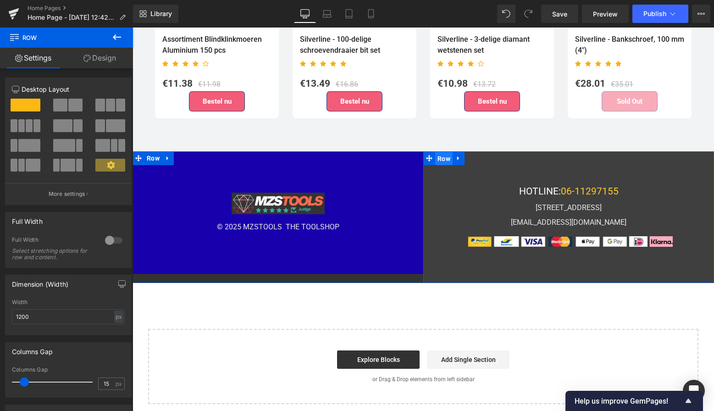
click at [435, 152] on span "Row" at bounding box center [443, 159] width 17 height 14
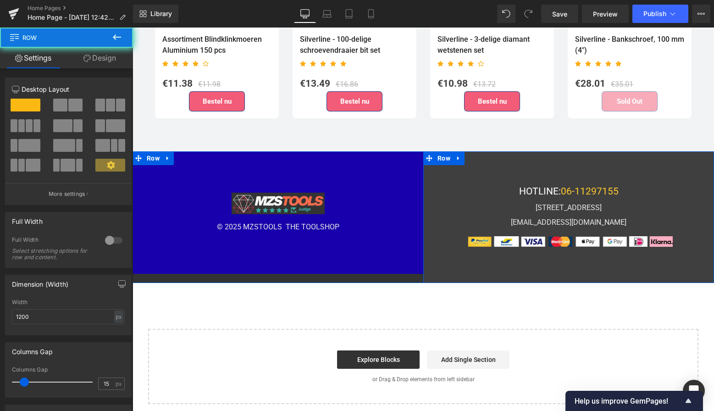
click at [455, 160] on div "HOTLINE: 06-11297155 Text Block Satellietbaan 1023-03, 2181MG Hillegom Text Blo…" at bounding box center [568, 217] width 291 height 132
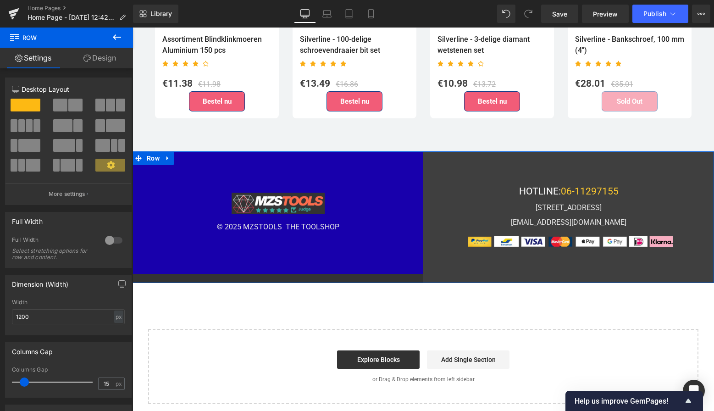
click at [330, 269] on div "Image © 2025 MZSTOOLS THE TOOLSHOP Text Block Row 90px HOTLINE: 06-11297155 Tex…" at bounding box center [423, 217] width 581 height 132
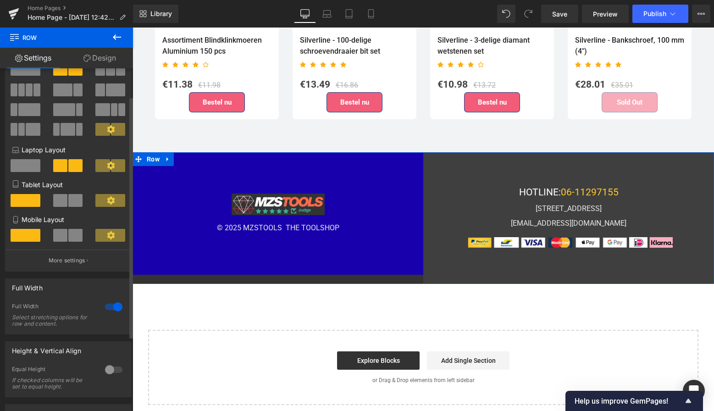
scroll to position [45, 0]
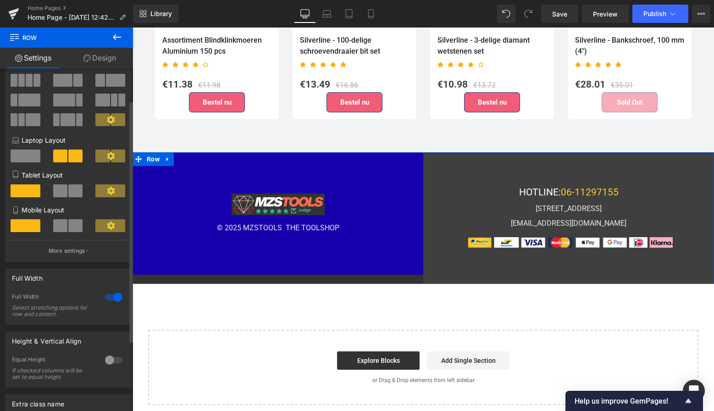
click at [114, 298] on div at bounding box center [114, 297] width 22 height 15
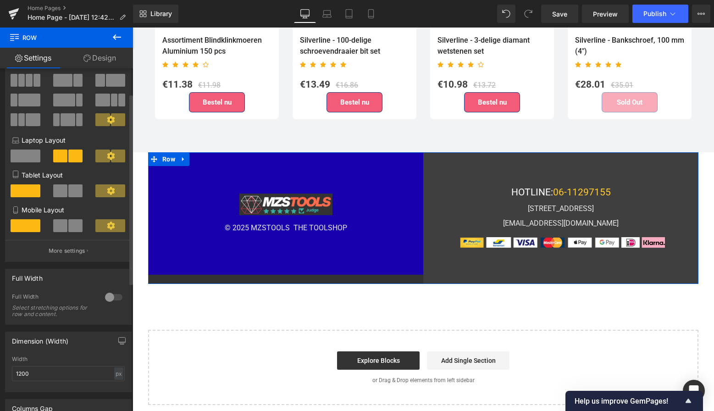
click at [114, 298] on div at bounding box center [114, 297] width 22 height 15
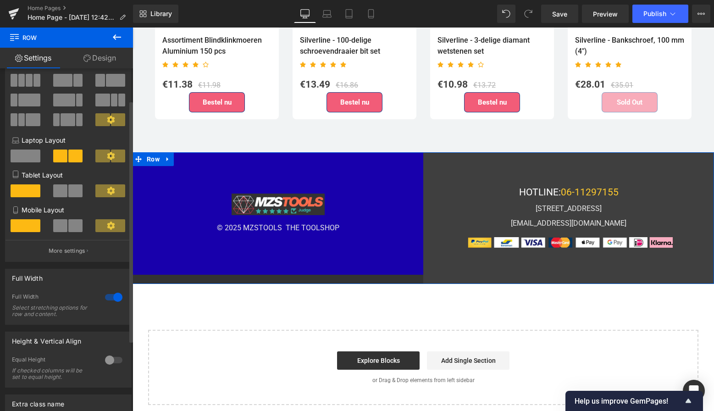
click at [114, 298] on div at bounding box center [114, 297] width 22 height 15
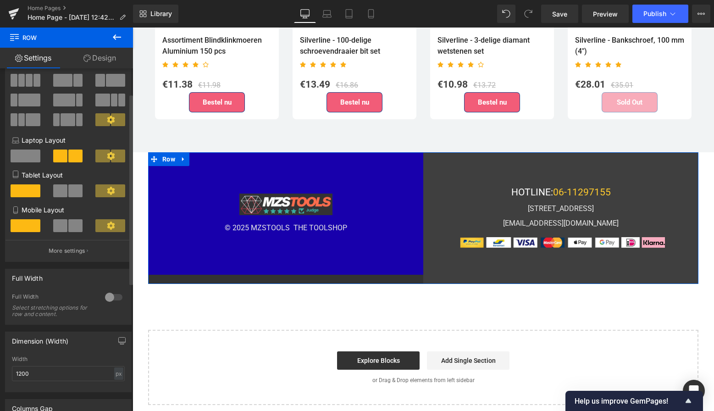
click at [114, 298] on div at bounding box center [114, 297] width 22 height 15
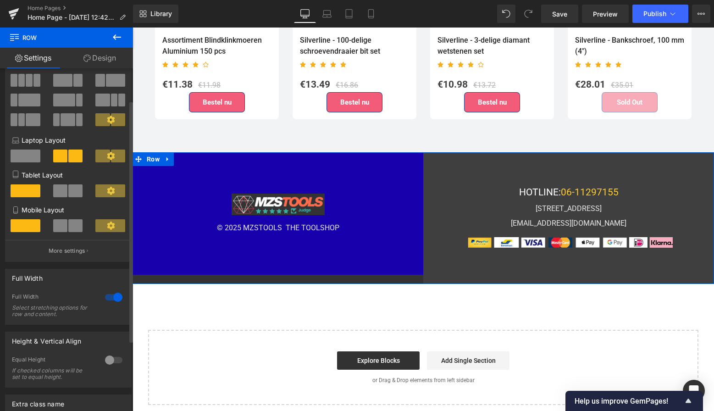
click at [114, 298] on div at bounding box center [114, 297] width 22 height 15
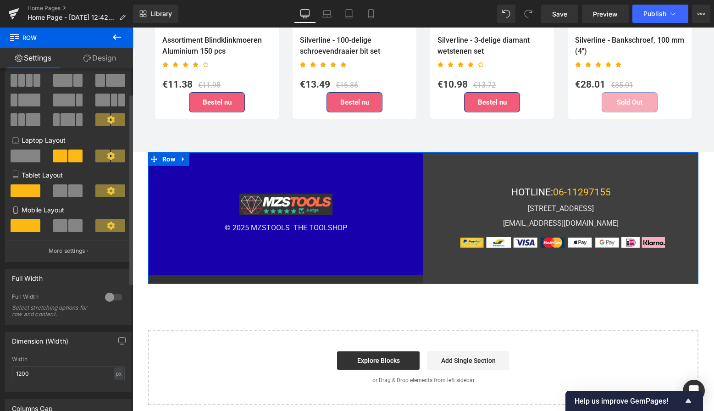
click at [106, 295] on div at bounding box center [114, 297] width 22 height 15
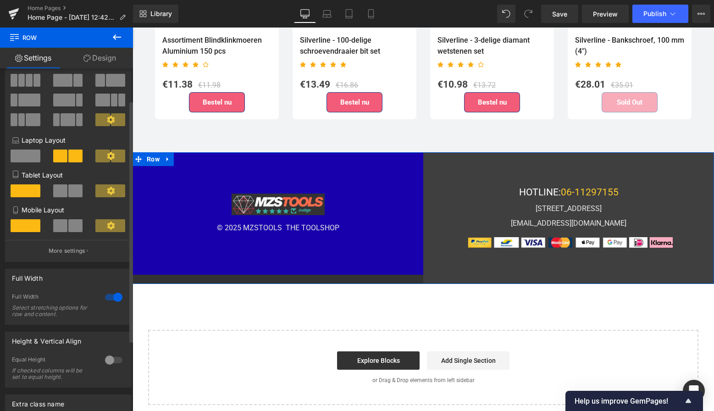
click at [104, 356] on div at bounding box center [114, 360] width 22 height 15
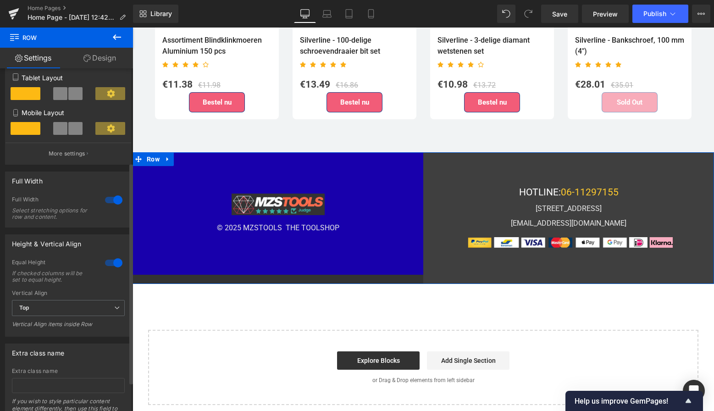
scroll to position [149, 0]
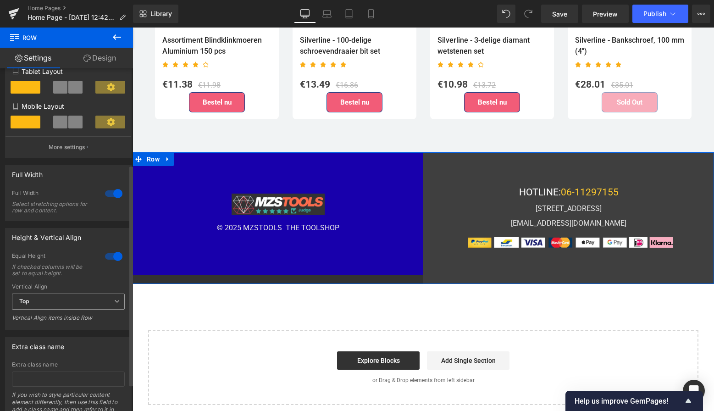
click at [109, 301] on span "Top" at bounding box center [68, 301] width 113 height 16
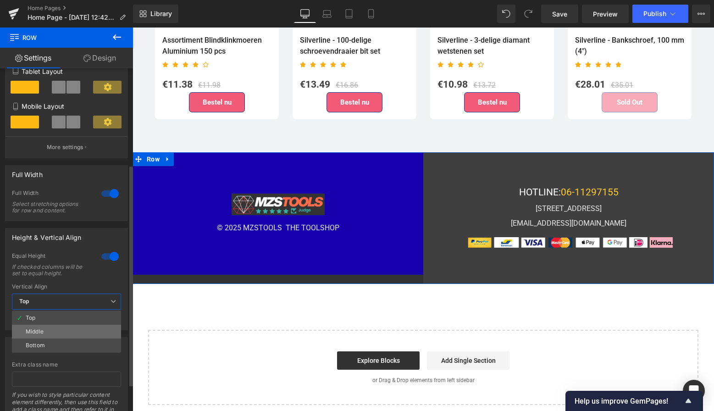
click at [85, 329] on li "Middle" at bounding box center [66, 332] width 109 height 14
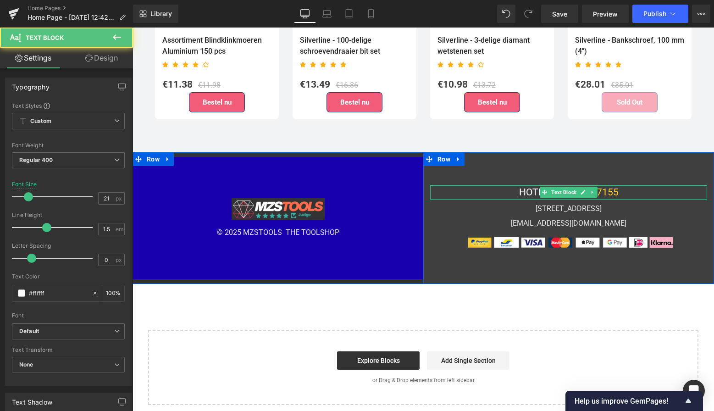
click at [464, 185] on div "HOTLINE: 06-11297155" at bounding box center [568, 192] width 277 height 15
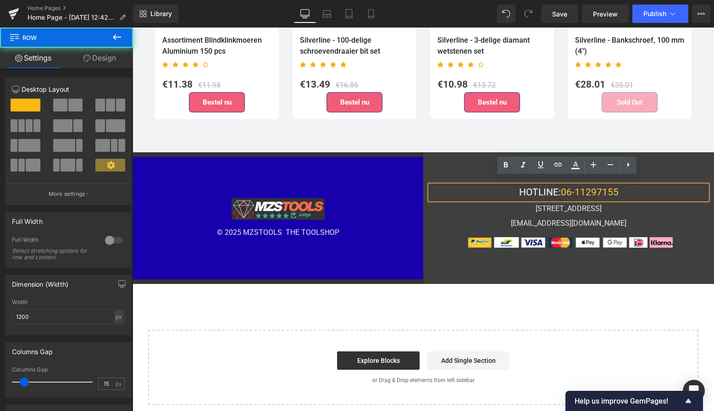
click at [453, 168] on div "HOTLINE: 06-11297155 Text Block Satellietbaan 1023-03, 2181MG Hillegom Text Blo…" at bounding box center [568, 218] width 291 height 132
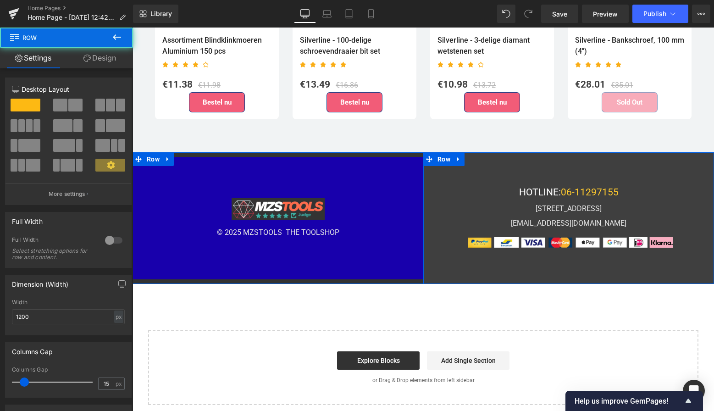
click at [460, 167] on div "HOTLINE: 06-11297155 Text Block Satellietbaan 1023-03, 2181MG Hillegom Text Blo…" at bounding box center [568, 218] width 291 height 132
click at [457, 175] on div "HOTLINE: 06-11297155 Text Block Satellietbaan 1023-03, 2181MG Hillegom Text Blo…" at bounding box center [568, 218] width 291 height 132
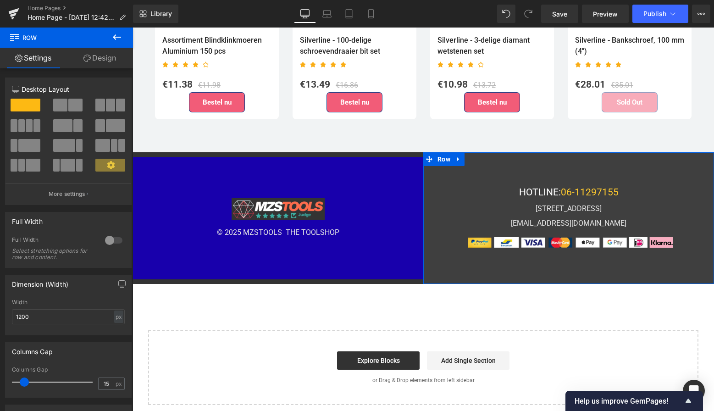
click at [105, 61] on link "Design" at bounding box center [99, 58] width 66 height 21
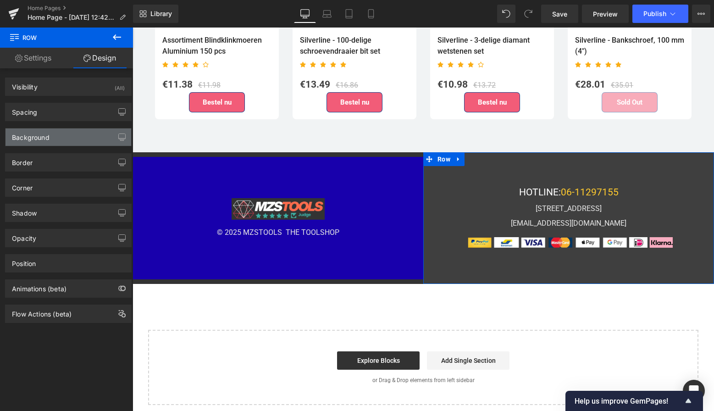
click at [88, 139] on div "Background" at bounding box center [69, 136] width 126 height 17
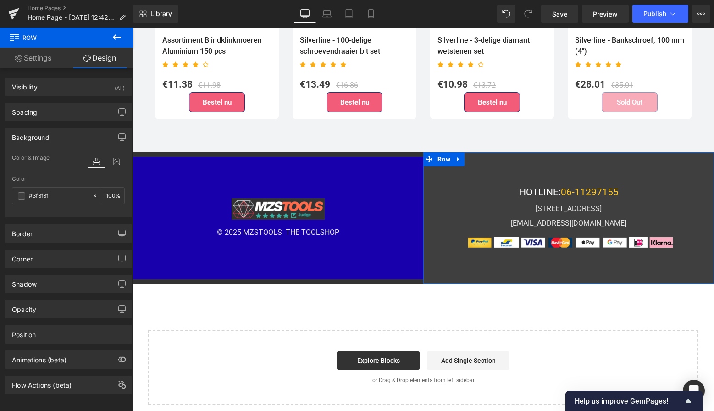
click at [61, 159] on div "Color & Image color" at bounding box center [68, 163] width 113 height 23
click at [112, 162] on icon at bounding box center [116, 161] width 17 height 12
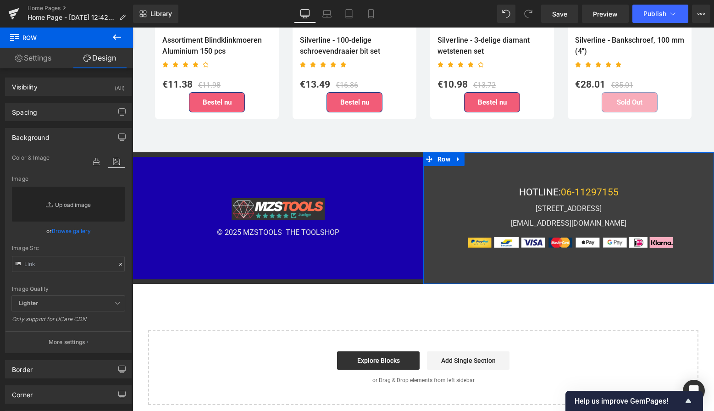
click at [84, 206] on link "Replace Image" at bounding box center [68, 204] width 113 height 35
type input "C:\fakepath\Scherm­afbeelding [DATE] 20.56.00.png"
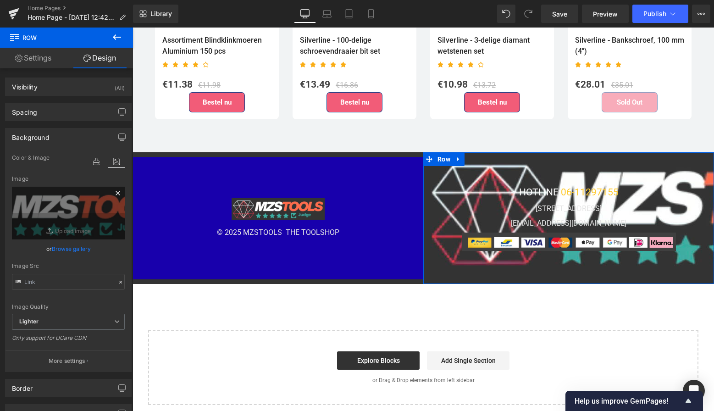
click at [115, 192] on icon at bounding box center [117, 193] width 11 height 11
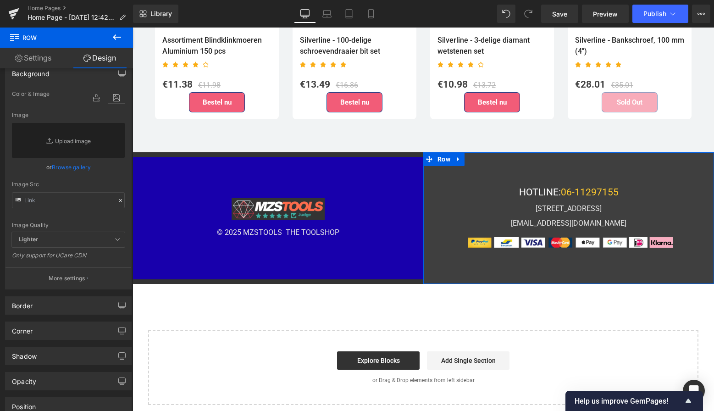
scroll to position [61, 0]
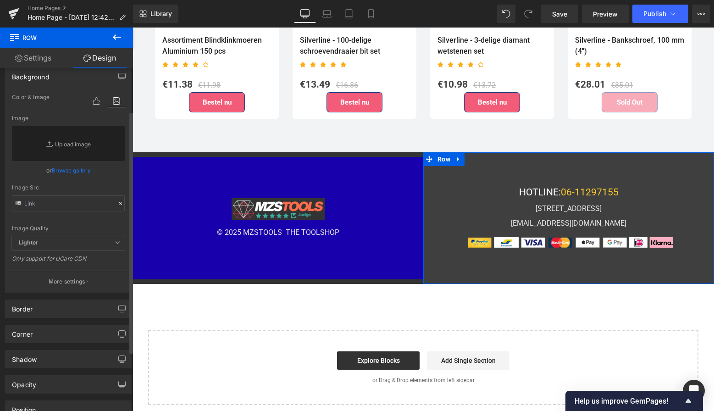
click at [115, 243] on icon at bounding box center [118, 243] width 6 height 6
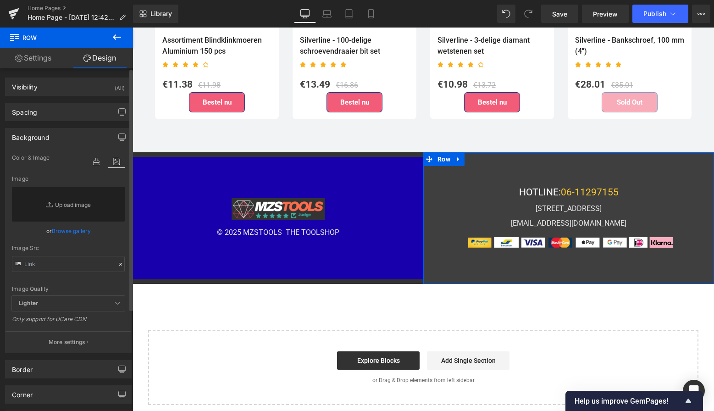
scroll to position [0, 0]
click at [95, 159] on icon at bounding box center [96, 161] width 17 height 12
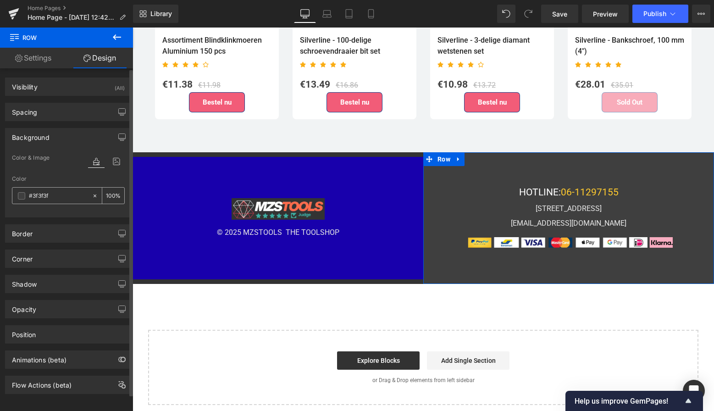
drag, startPoint x: 57, startPoint y: 195, endPoint x: 22, endPoint y: 195, distance: 35.8
click at [22, 195] on div "#3f3f3f" at bounding box center [51, 196] width 79 height 16
paste input "019EE9"
type input "#019EE9"
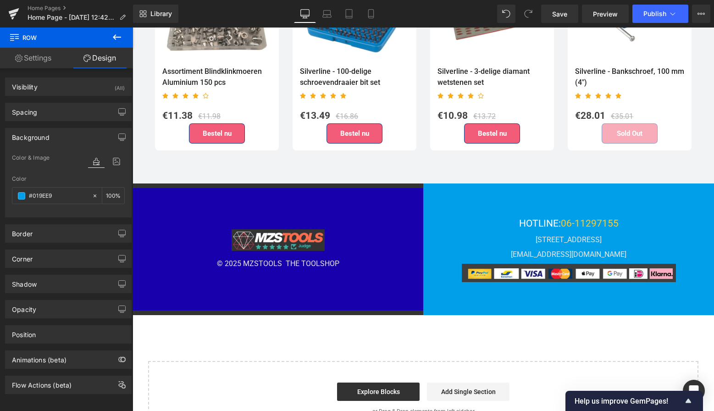
scroll to position [2576, 0]
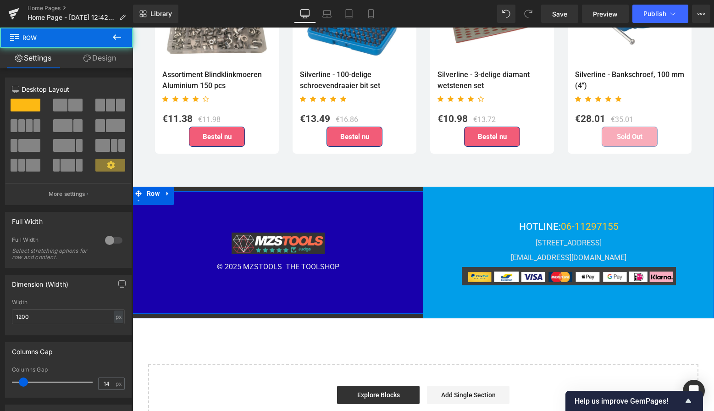
click at [379, 202] on div "Image © 2025 MZSTOOLS THE TOOLSHOP Text Block Row 90px" at bounding box center [278, 252] width 291 height 122
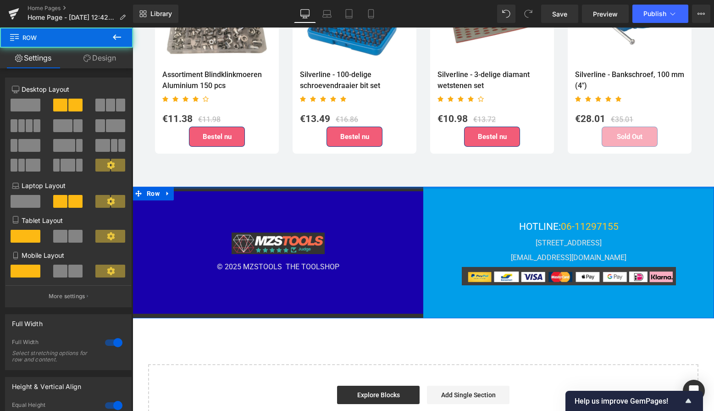
click at [378, 187] on div at bounding box center [423, 188] width 581 height 2
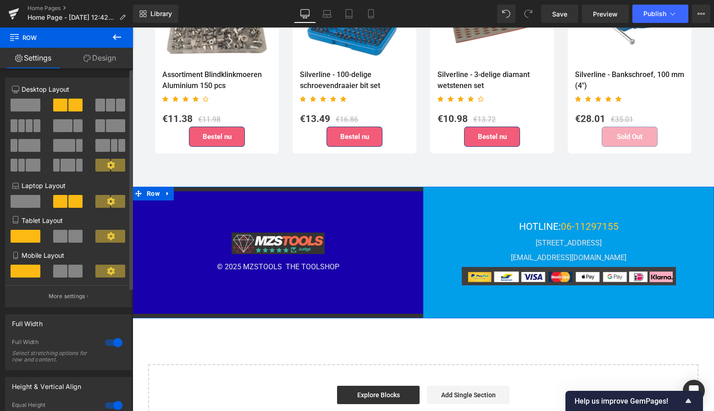
click at [33, 107] on span at bounding box center [26, 105] width 30 height 13
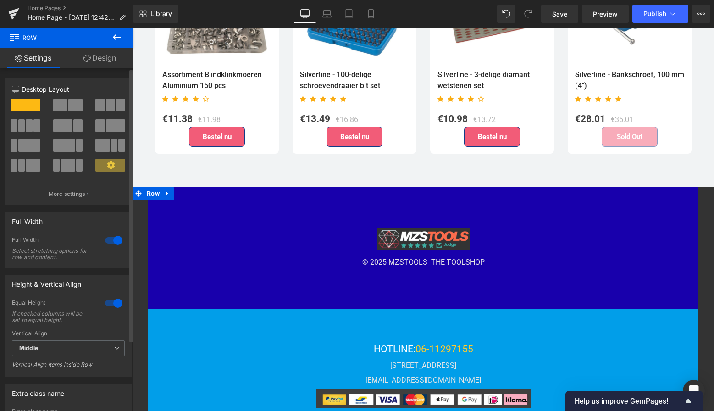
click at [66, 105] on button at bounding box center [68, 105] width 31 height 13
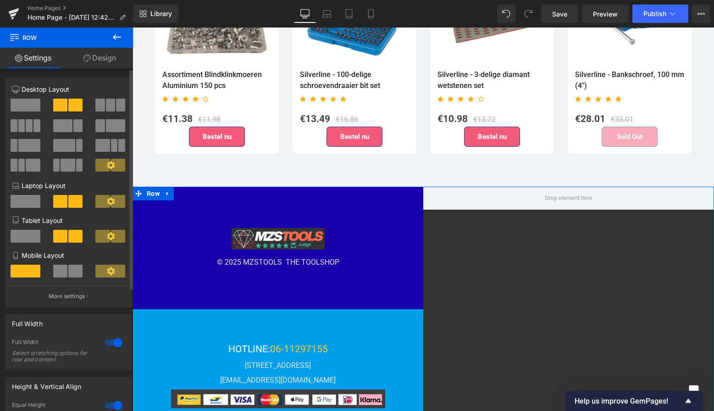
click at [106, 109] on span at bounding box center [110, 105] width 9 height 13
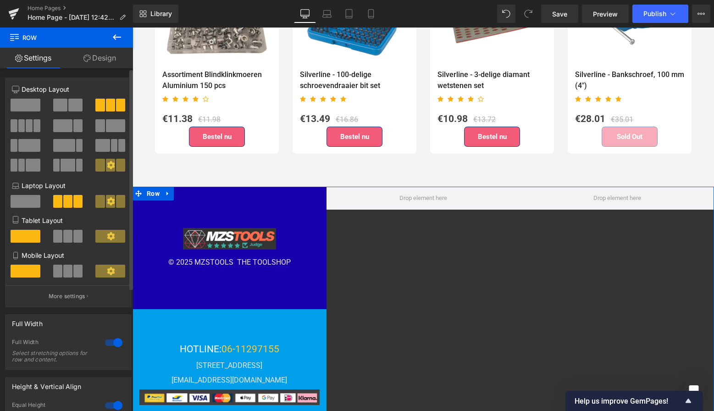
click at [26, 206] on span at bounding box center [26, 201] width 30 height 13
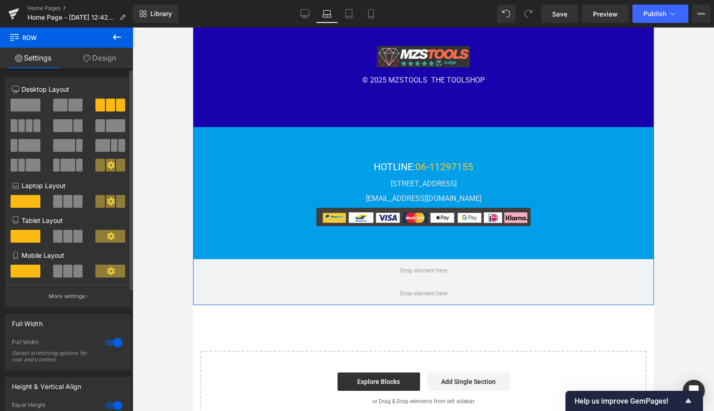
scroll to position [2448, 0]
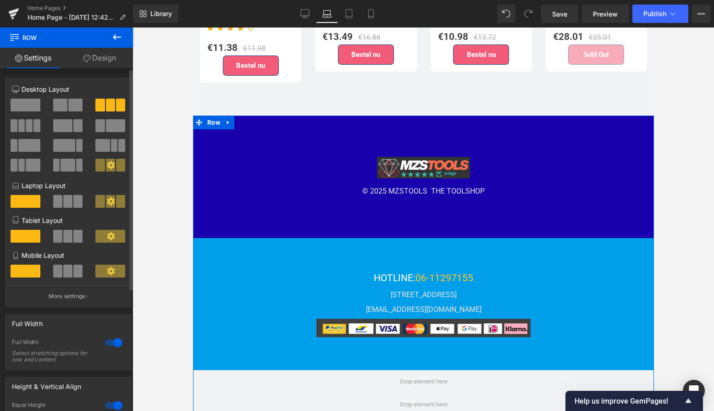
click at [31, 99] on span at bounding box center [26, 105] width 30 height 13
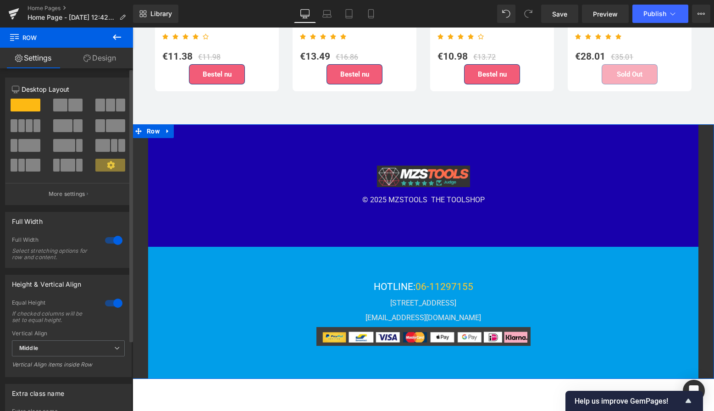
scroll to position [2631, 0]
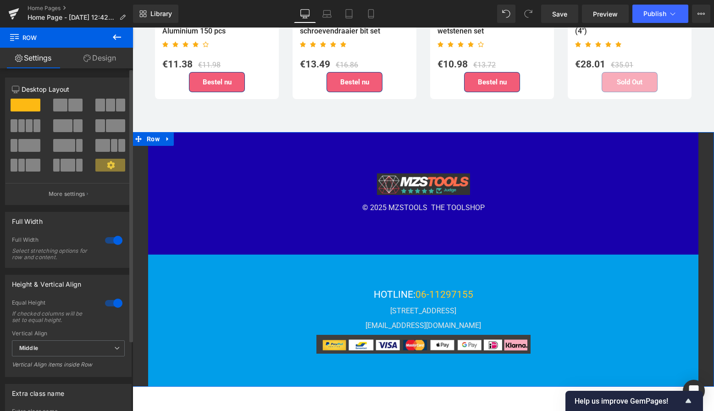
click at [66, 101] on button at bounding box center [68, 105] width 31 height 13
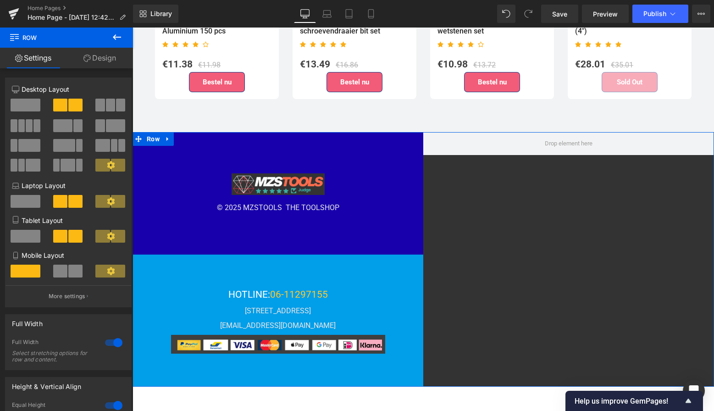
click at [486, 201] on div at bounding box center [568, 259] width 291 height 254
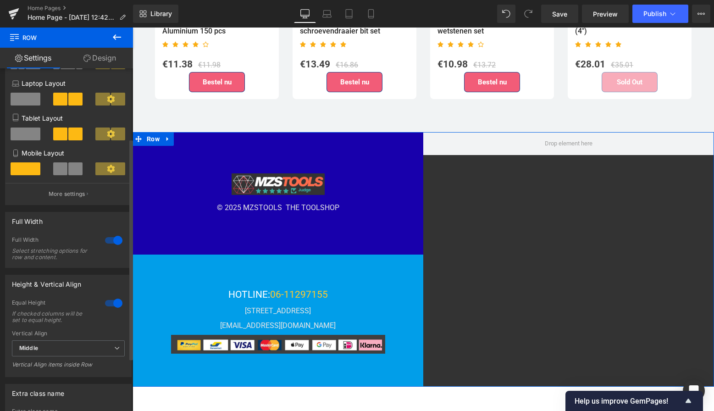
scroll to position [110, 0]
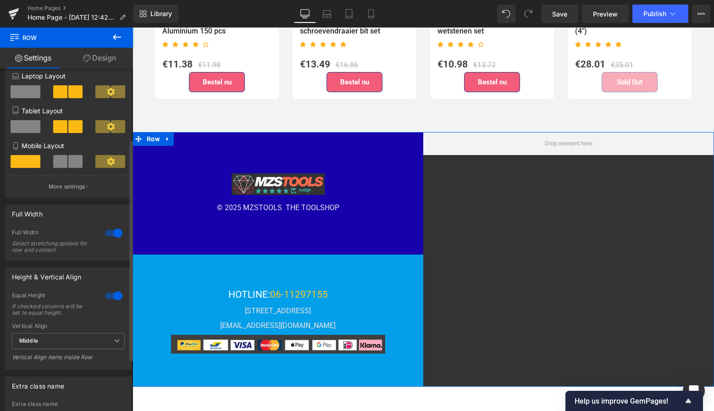
click at [112, 298] on div at bounding box center [114, 295] width 22 height 15
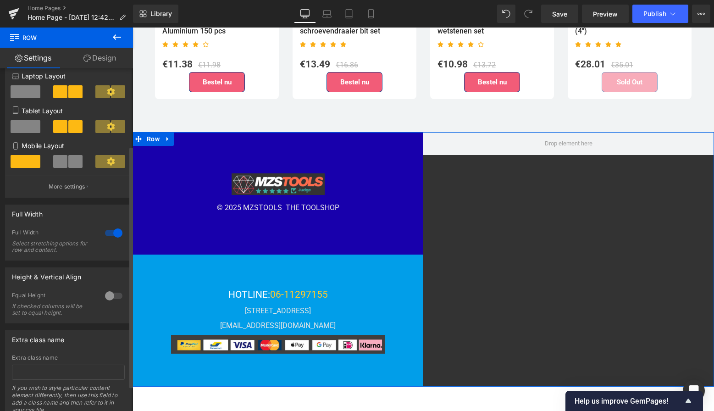
click at [64, 127] on span at bounding box center [60, 126] width 14 height 13
click at [30, 90] on span at bounding box center [26, 91] width 30 height 13
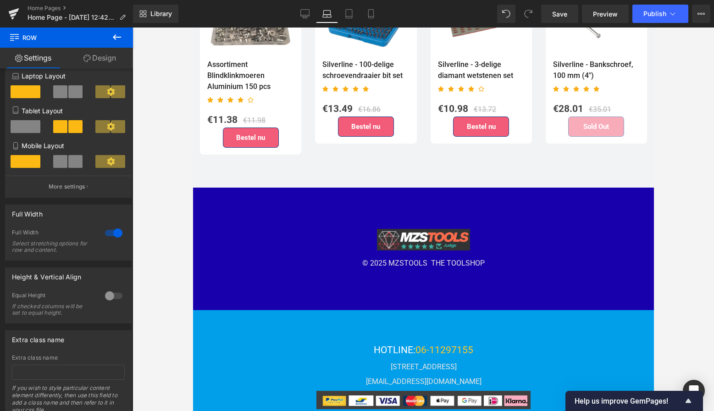
scroll to position [2426, 0]
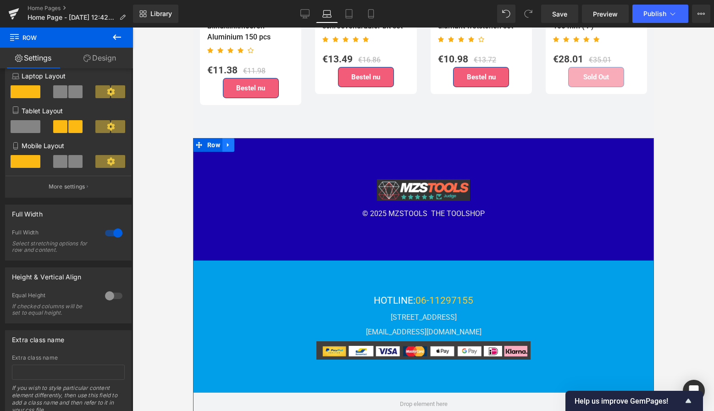
click at [226, 141] on icon at bounding box center [228, 144] width 6 height 7
click at [250, 142] on icon at bounding box center [252, 145] width 6 height 6
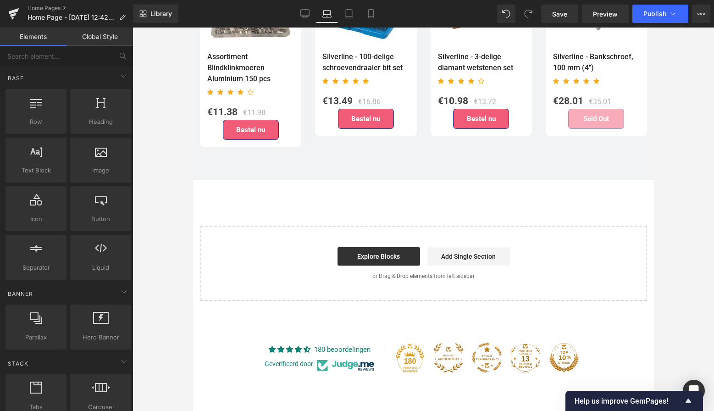
scroll to position [2334, 0]
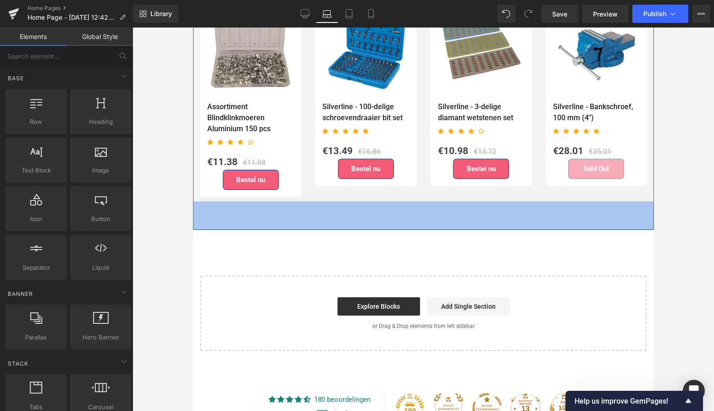
click at [186, 198] on div at bounding box center [423, 219] width 581 height 383
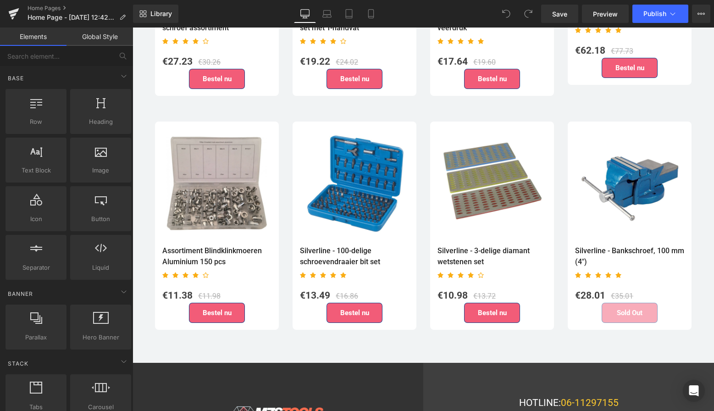
scroll to position [2406, 0]
